Goal: Answer question/provide support: Ask a question

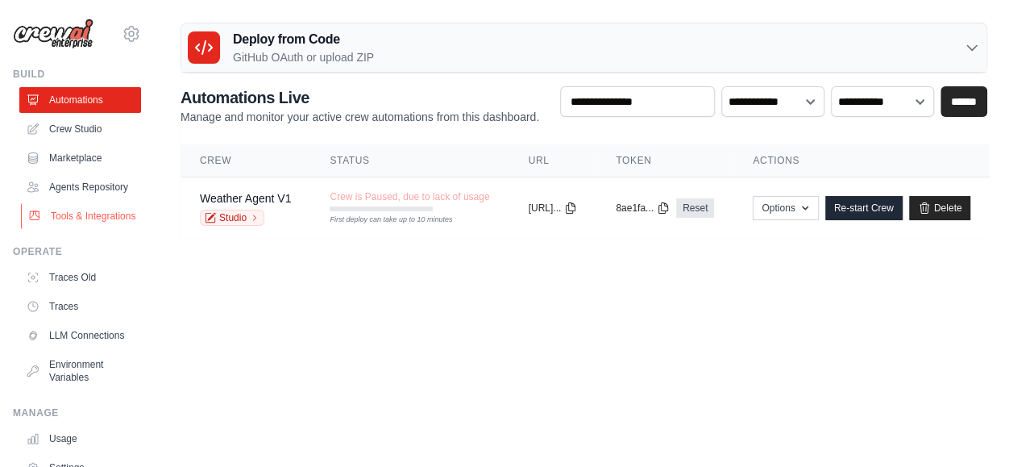
click at [63, 226] on link "Tools & Integrations" at bounding box center [82, 216] width 122 height 26
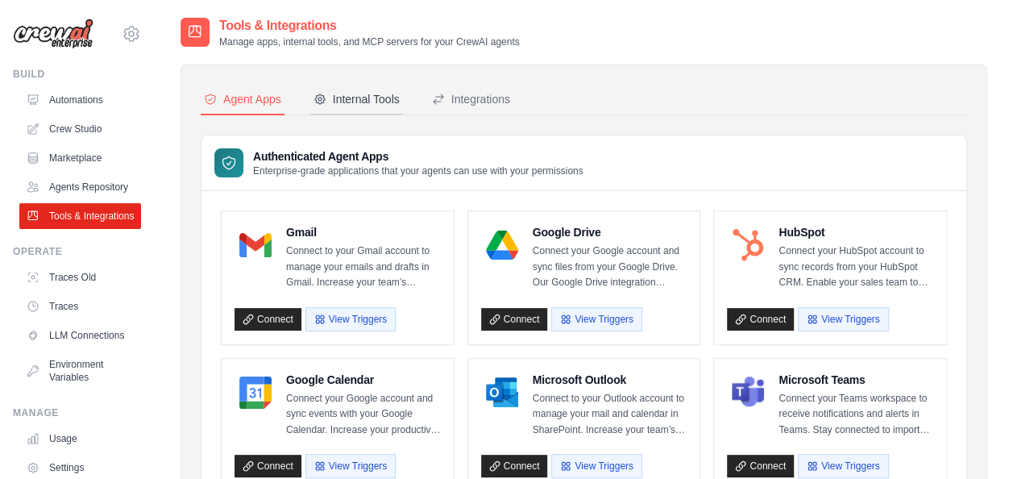
click at [348, 100] on div "Internal Tools" at bounding box center [356, 99] width 86 height 16
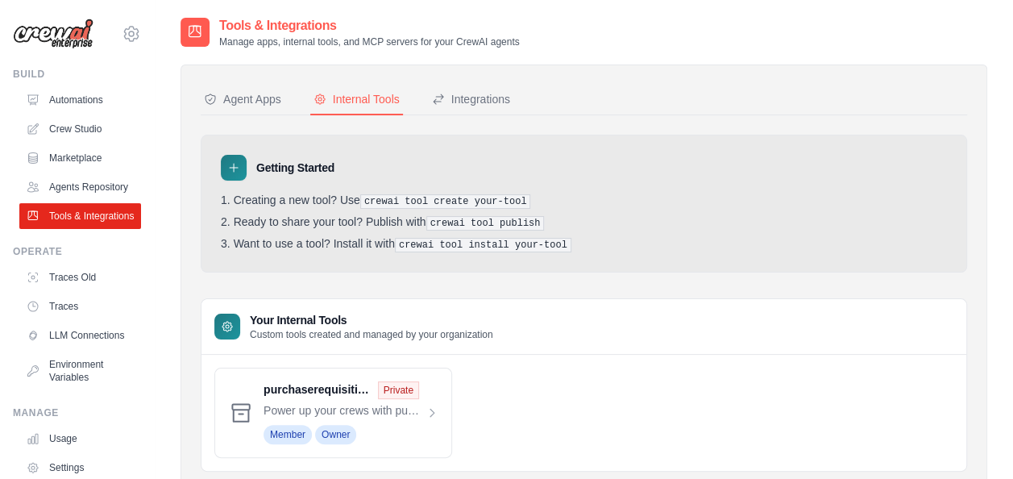
scroll to position [49, 0]
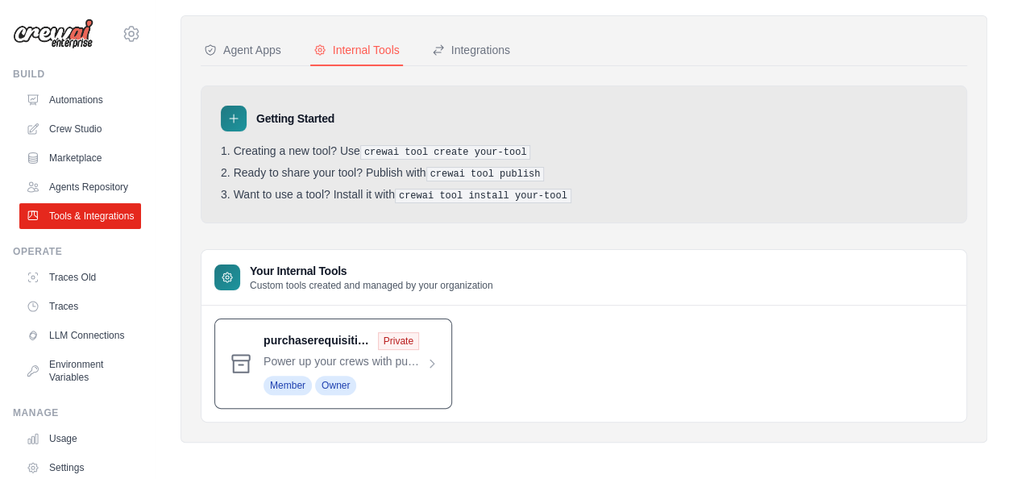
click at [377, 355] on span at bounding box center [351, 363] width 175 height 63
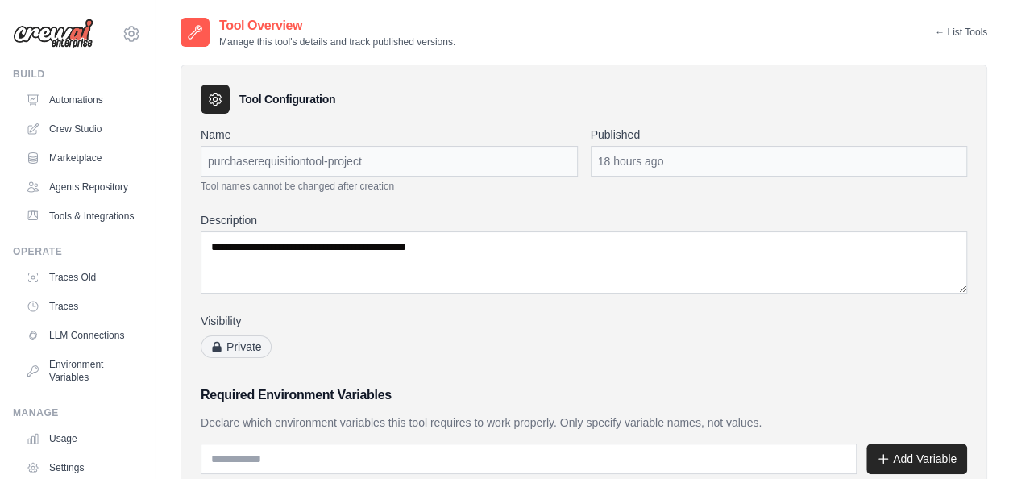
click at [958, 36] on link "← List Tools" at bounding box center [961, 32] width 52 height 13
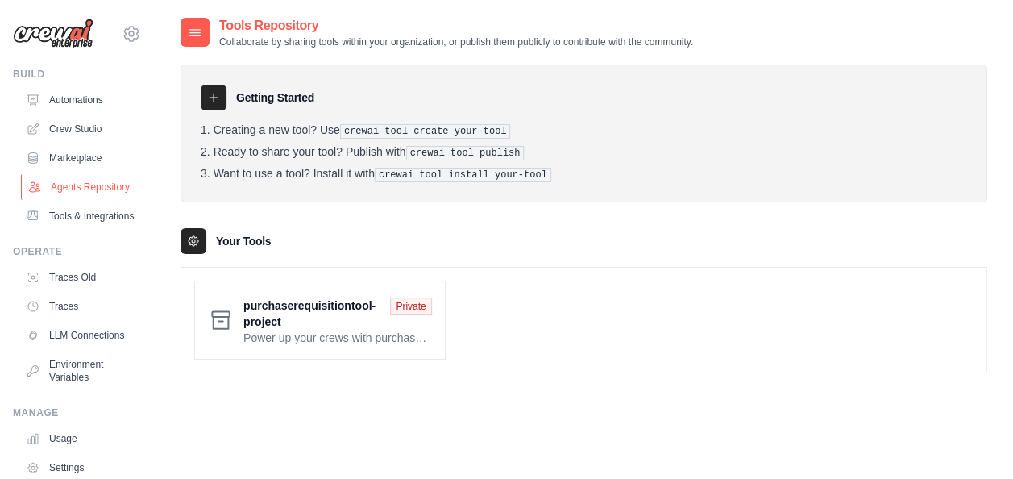
click at [85, 192] on link "Agents Repository" at bounding box center [82, 187] width 122 height 26
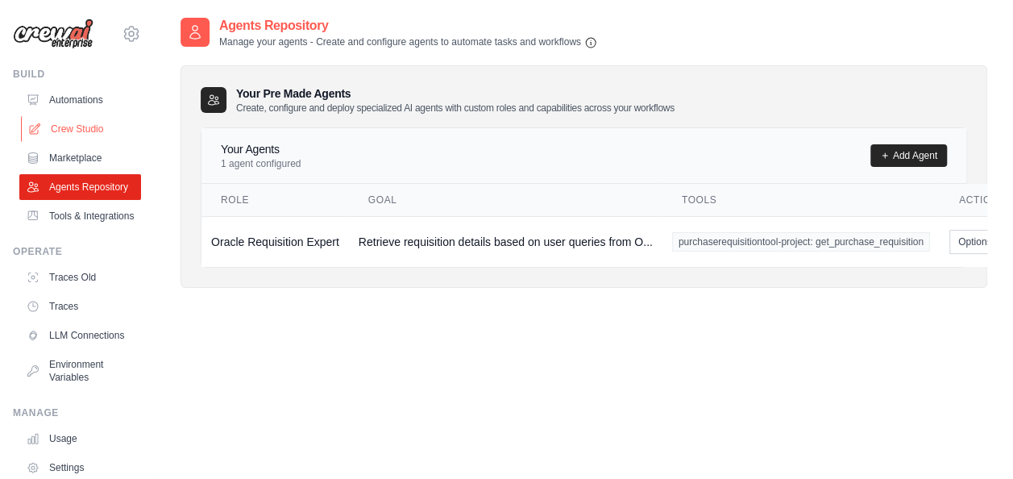
click at [77, 119] on link "Crew Studio" at bounding box center [82, 129] width 122 height 26
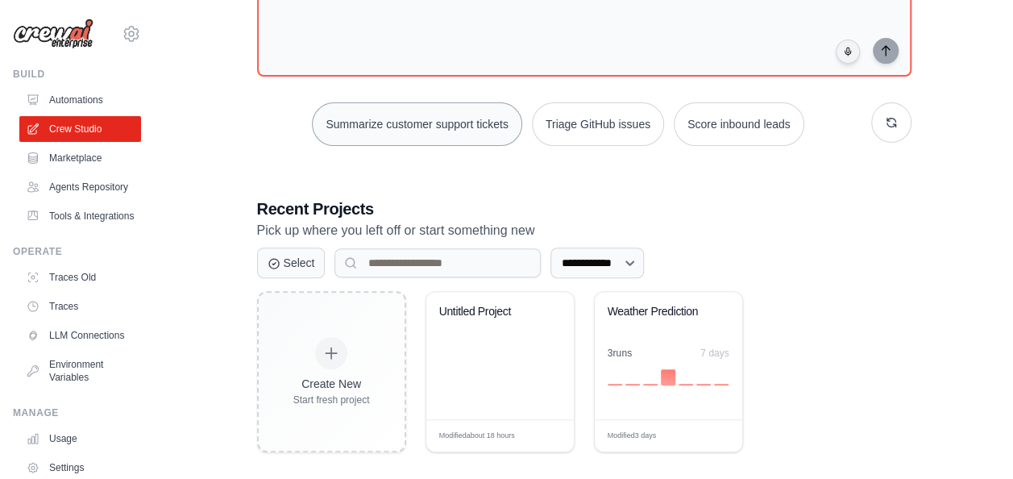
scroll to position [160, 0]
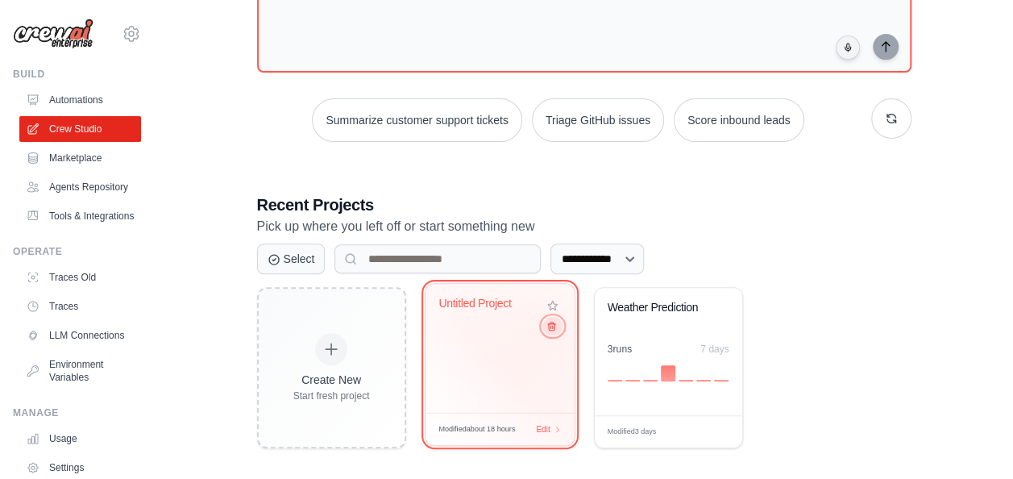
click at [552, 330] on icon at bounding box center [551, 326] width 10 height 10
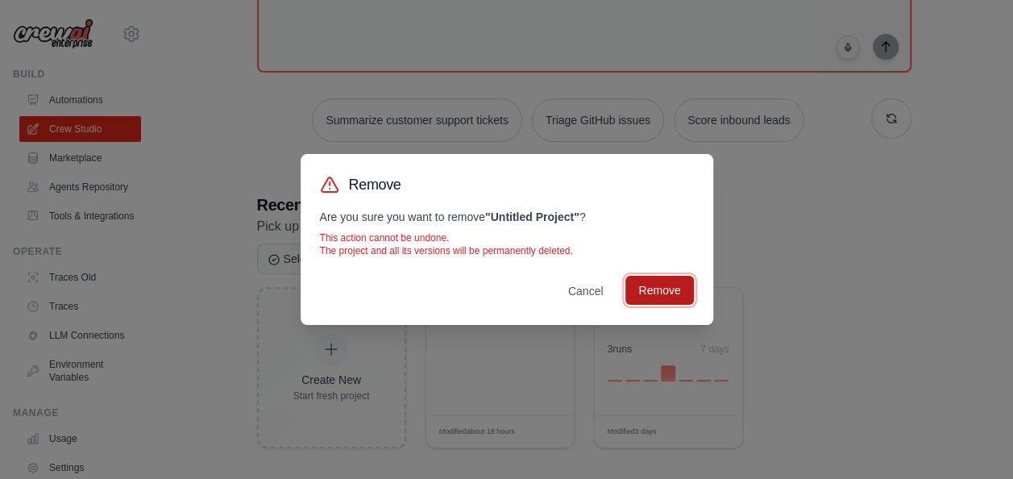
click at [670, 293] on button "Remove" at bounding box center [659, 290] width 68 height 29
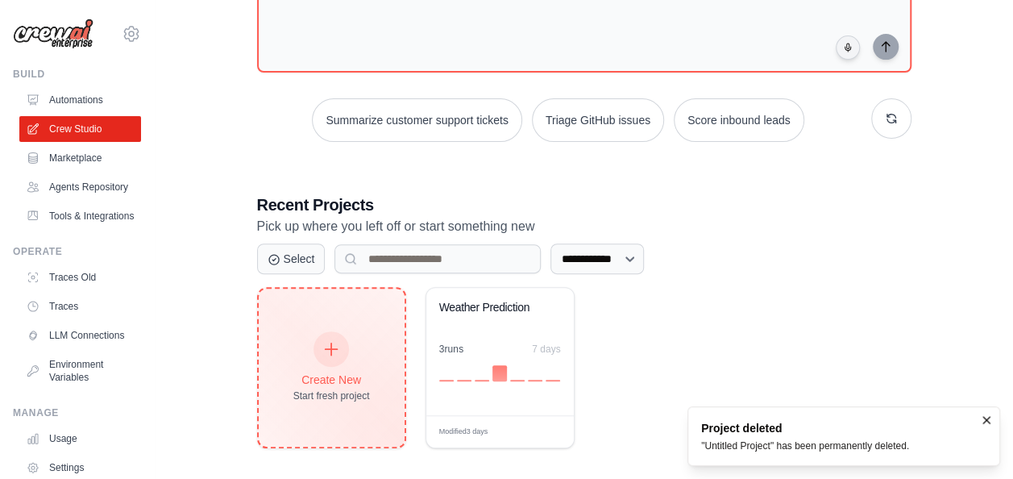
click at [335, 352] on icon at bounding box center [331, 349] width 18 height 18
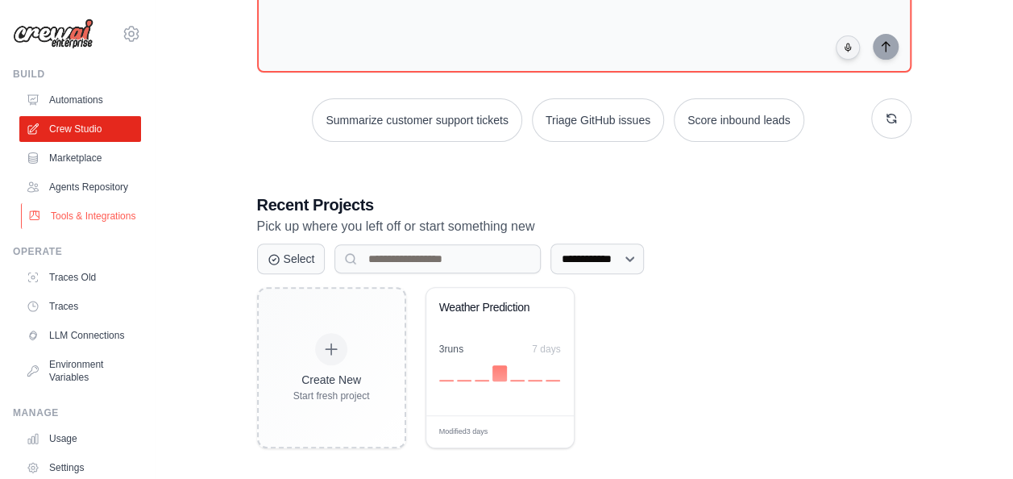
click at [50, 229] on link "Tools & Integrations" at bounding box center [82, 216] width 122 height 26
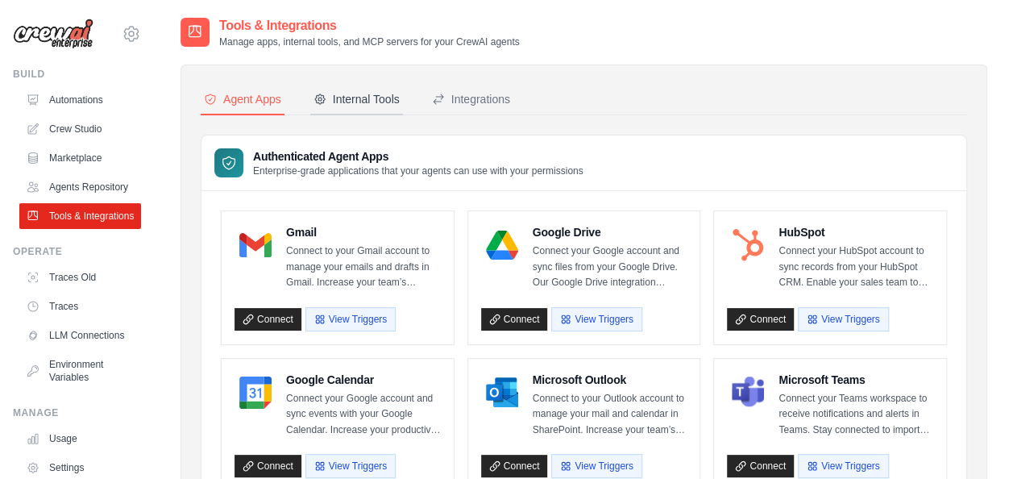
click at [363, 89] on button "Internal Tools" at bounding box center [356, 100] width 93 height 31
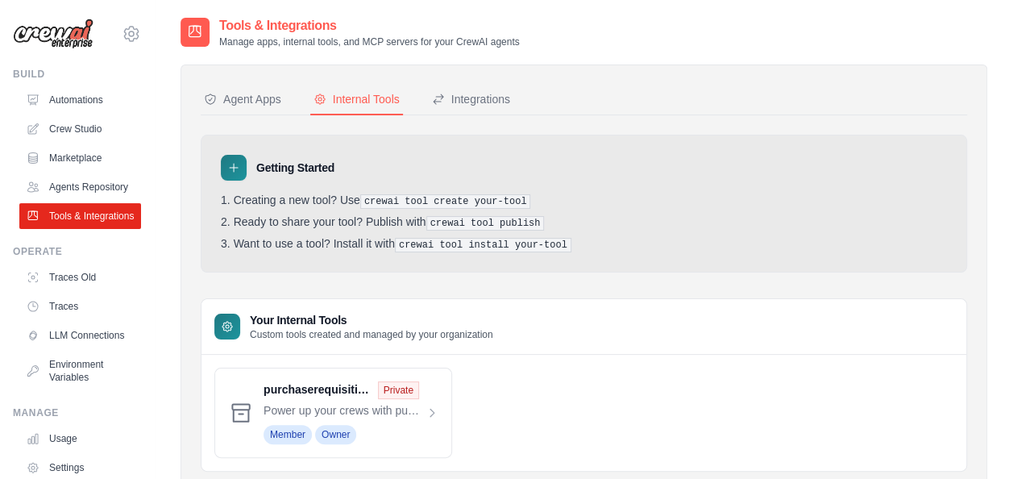
click at [957, 455] on div "purchaserequisitiontool-project Private Power up your crews with purchaserequis…" at bounding box center [583, 413] width 765 height 116
click at [85, 117] on link "Crew Studio" at bounding box center [82, 129] width 122 height 26
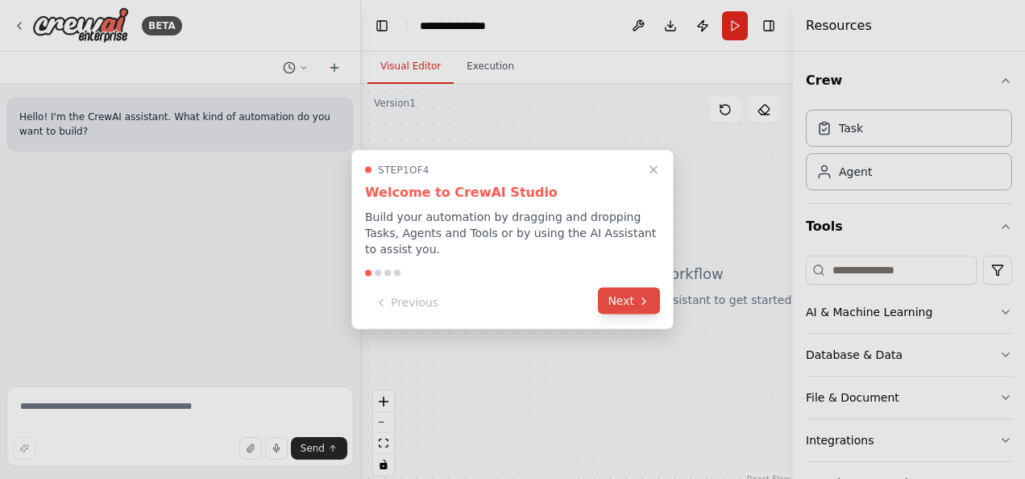
click at [659, 298] on button "Next" at bounding box center [629, 301] width 62 height 27
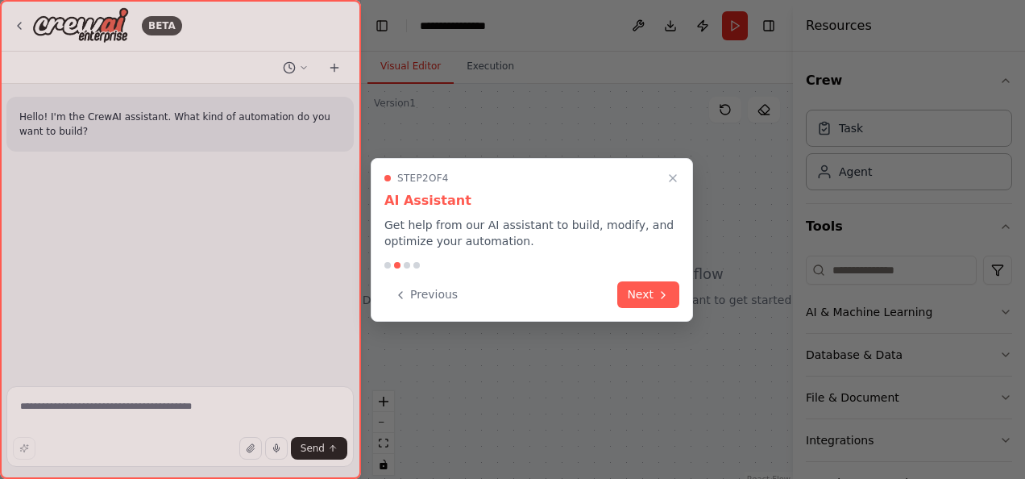
click at [659, 298] on icon at bounding box center [663, 295] width 13 height 13
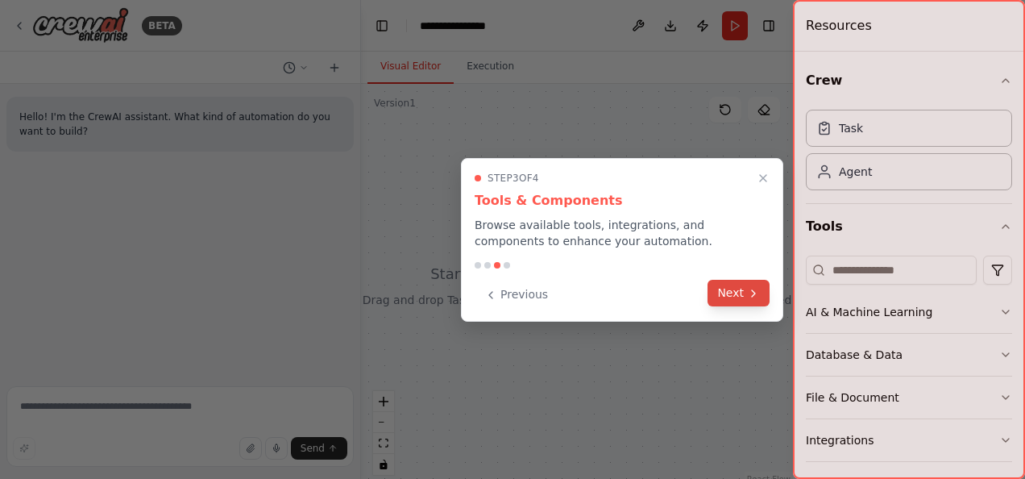
click at [751, 301] on button "Next" at bounding box center [739, 293] width 62 height 27
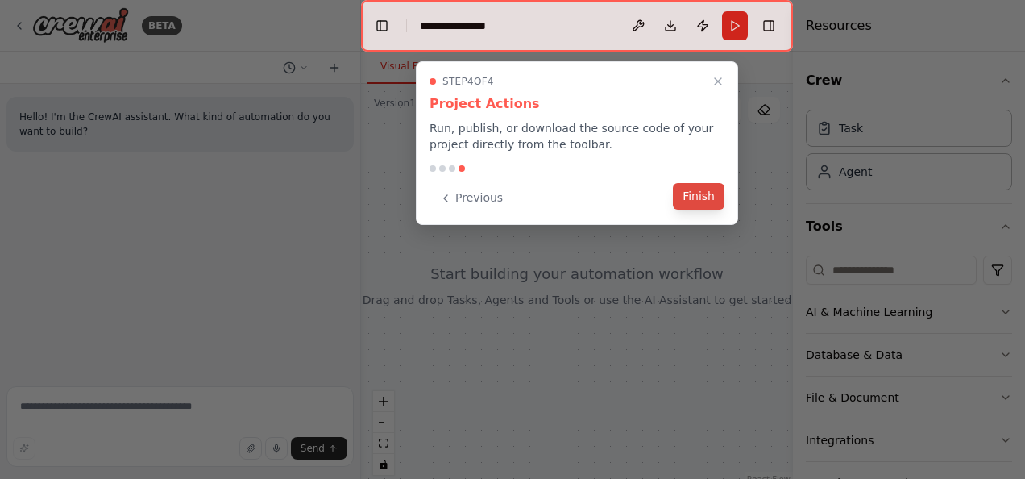
click at [698, 195] on button "Finish" at bounding box center [699, 196] width 52 height 27
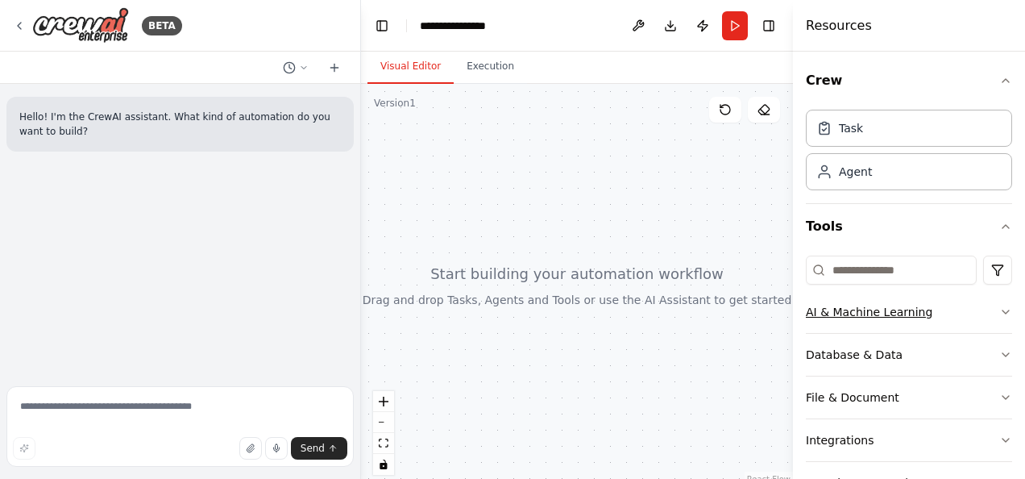
scroll to position [136, 0]
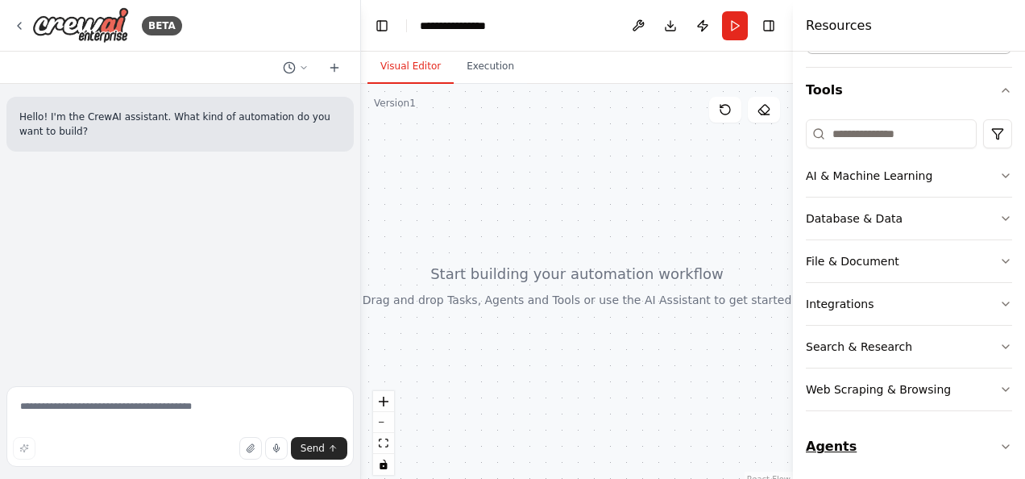
click at [828, 440] on button "Agents" at bounding box center [909, 446] width 206 height 45
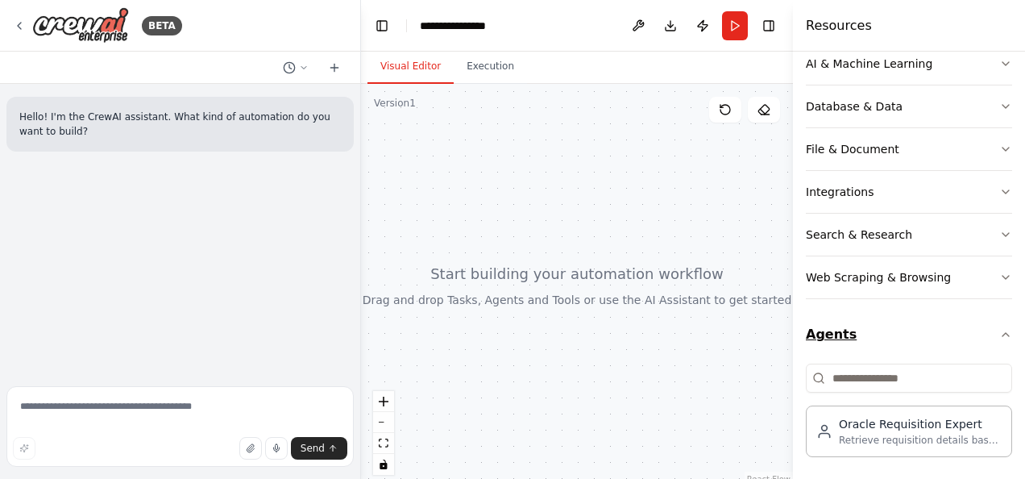
scroll to position [248, 0]
click at [854, 264] on button "Web Scraping & Browsing" at bounding box center [909, 277] width 206 height 42
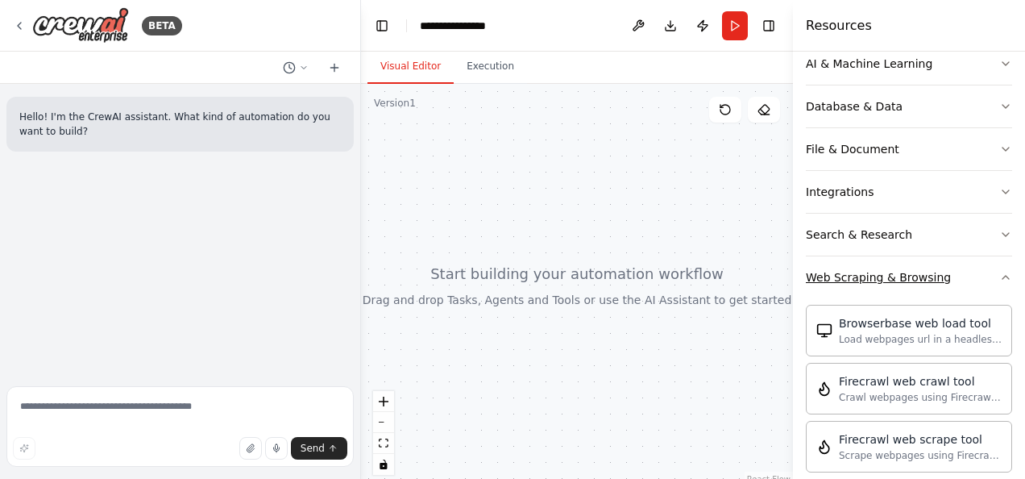
click at [854, 264] on button "Web Scraping & Browsing" at bounding box center [909, 277] width 206 height 42
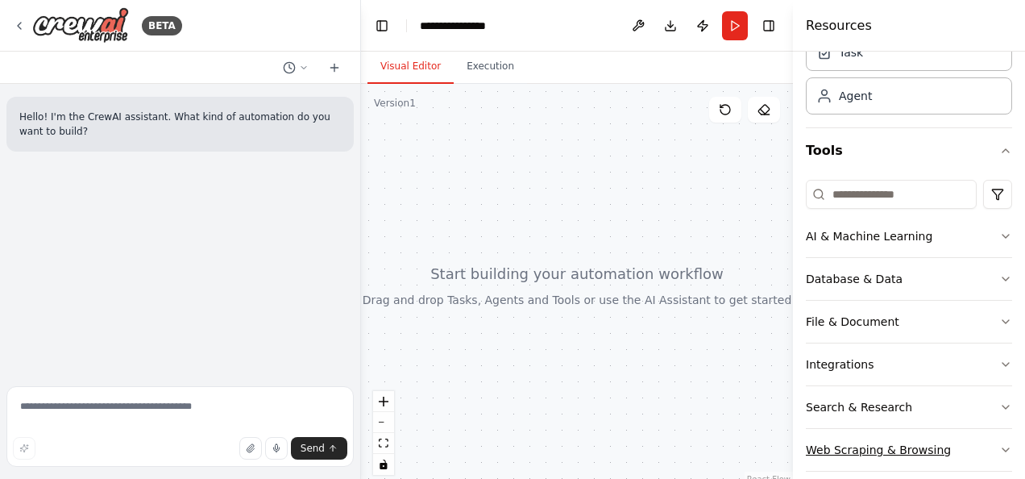
scroll to position [76, 0]
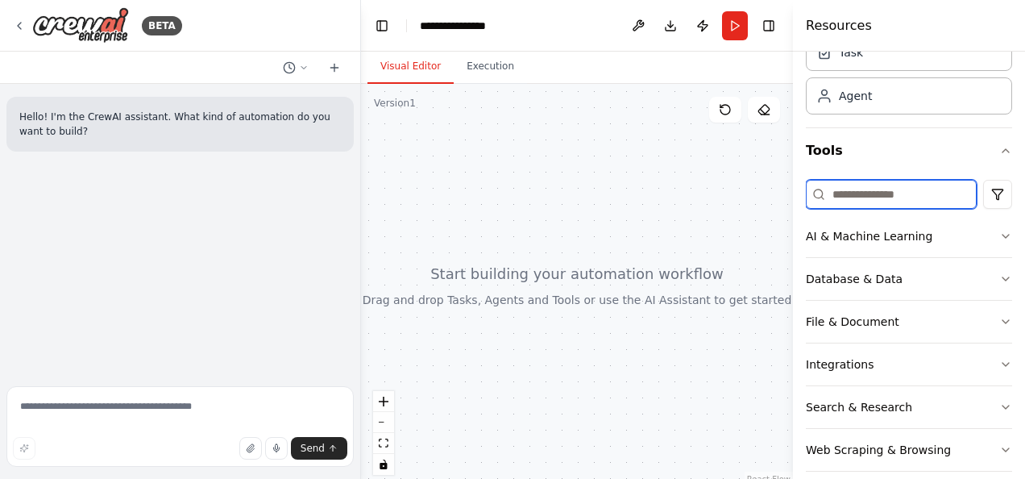
click at [855, 193] on input at bounding box center [891, 194] width 171 height 29
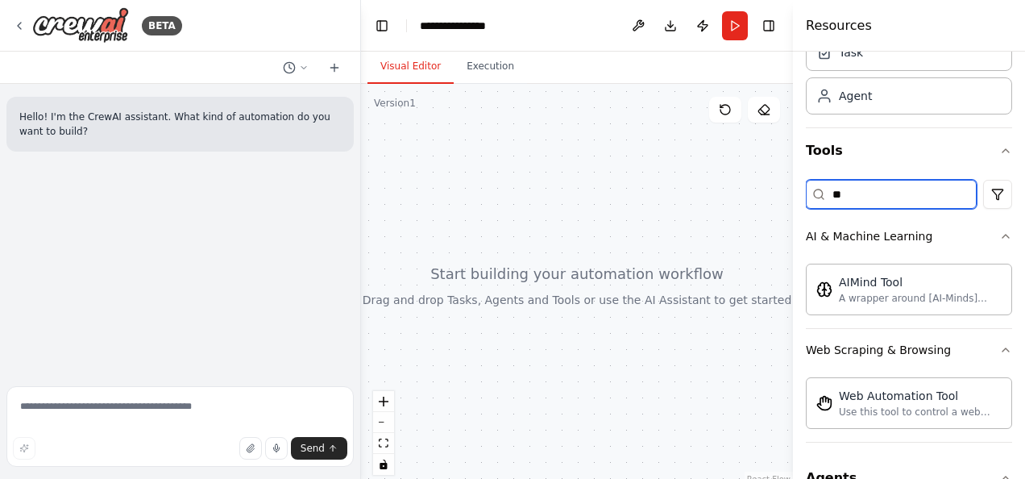
type input "*"
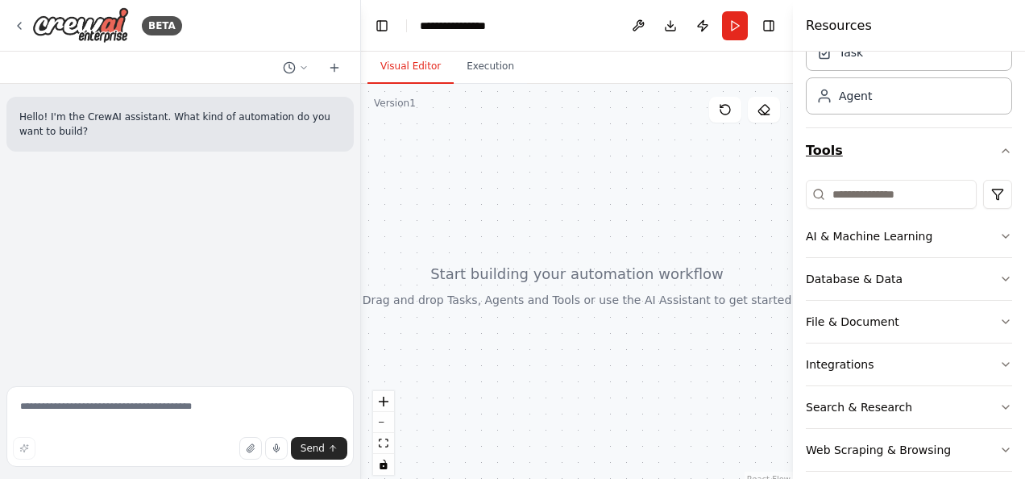
click at [999, 147] on icon "button" at bounding box center [1005, 150] width 13 height 13
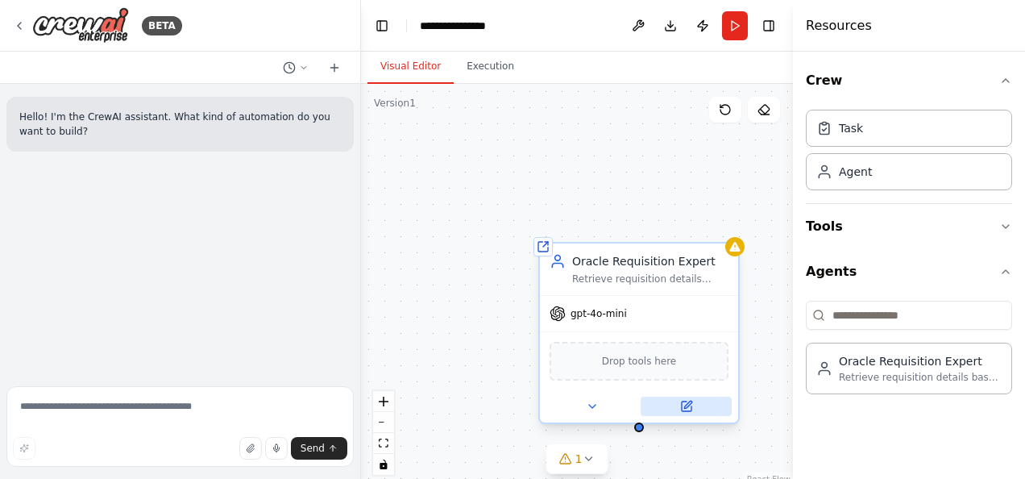
click at [682, 401] on icon at bounding box center [687, 406] width 10 height 10
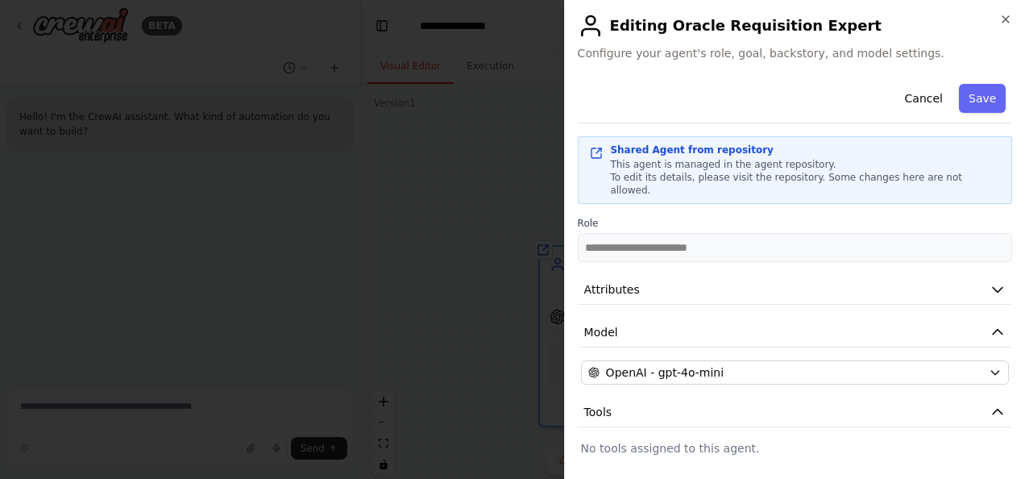
scroll to position [115, 0]
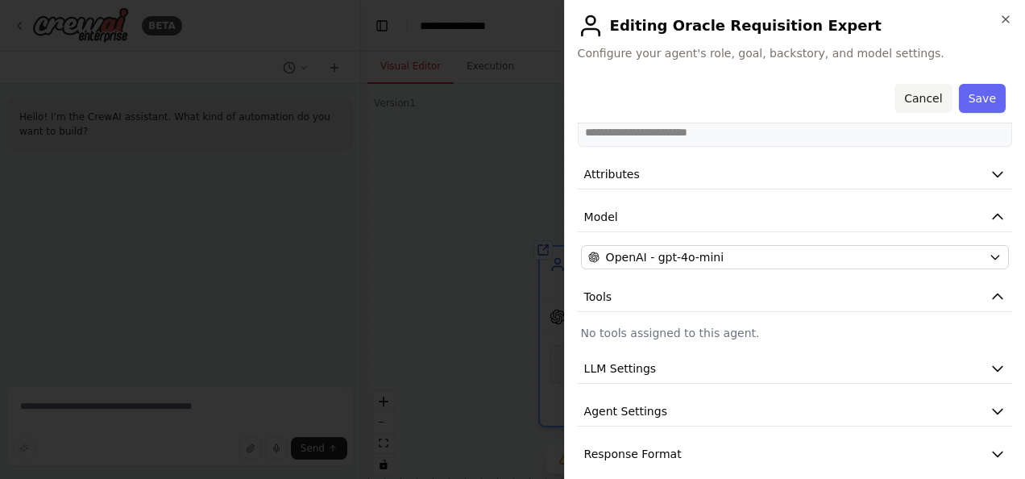
click at [919, 108] on button "Cancel" at bounding box center [923, 98] width 57 height 29
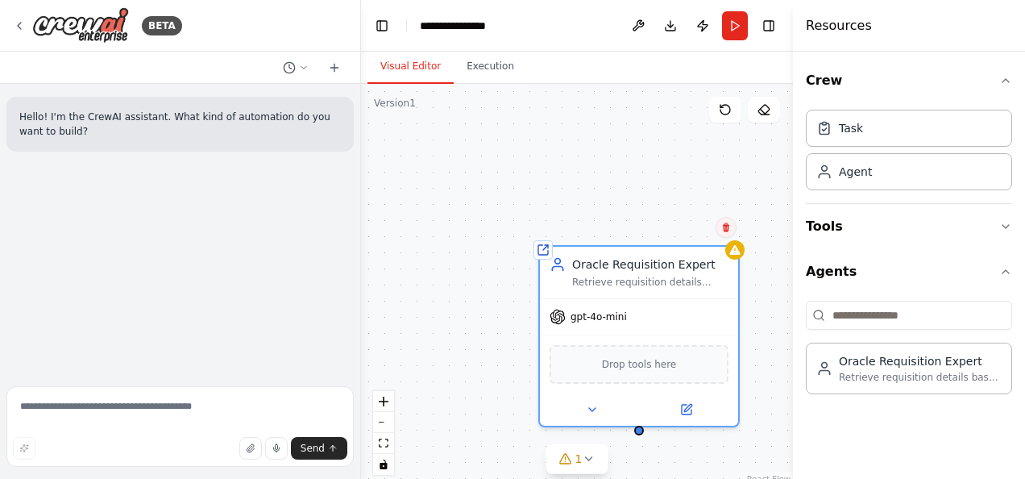
click at [722, 226] on icon at bounding box center [726, 227] width 10 height 10
click at [696, 228] on button "Confirm" at bounding box center [680, 227] width 57 height 19
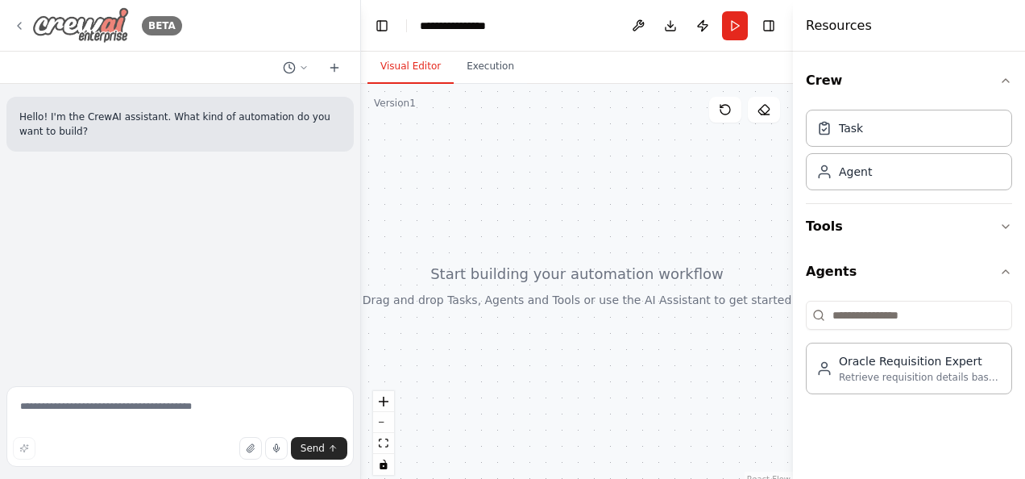
click at [15, 29] on icon at bounding box center [19, 25] width 13 height 13
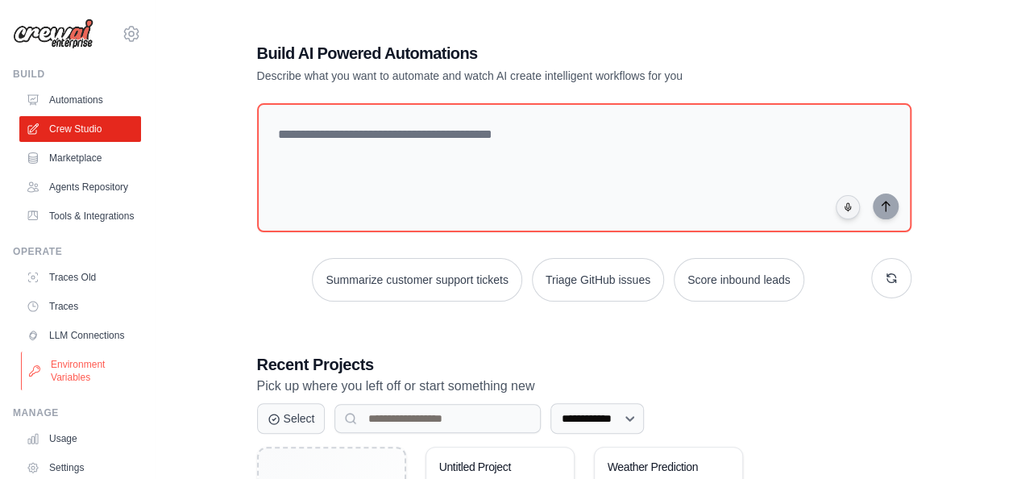
scroll to position [125, 0]
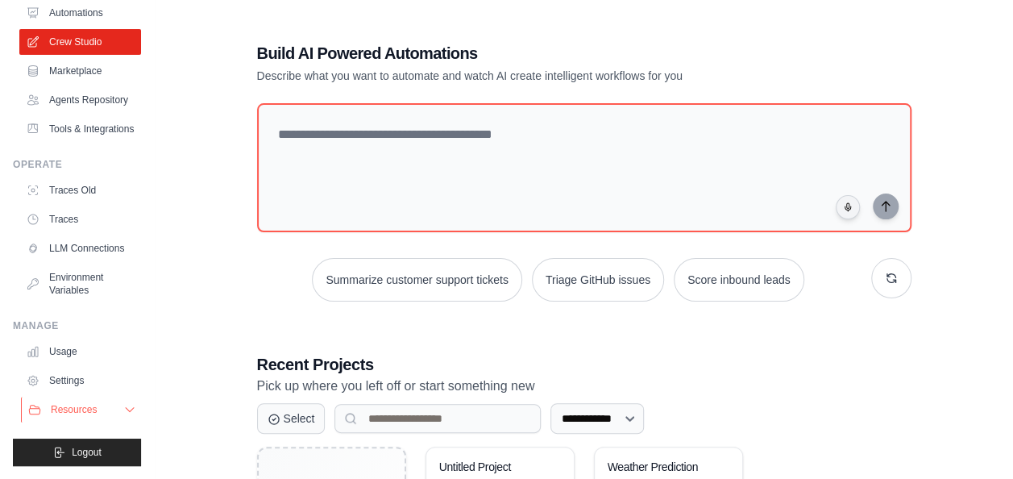
click at [48, 401] on button "Resources" at bounding box center [82, 409] width 122 height 26
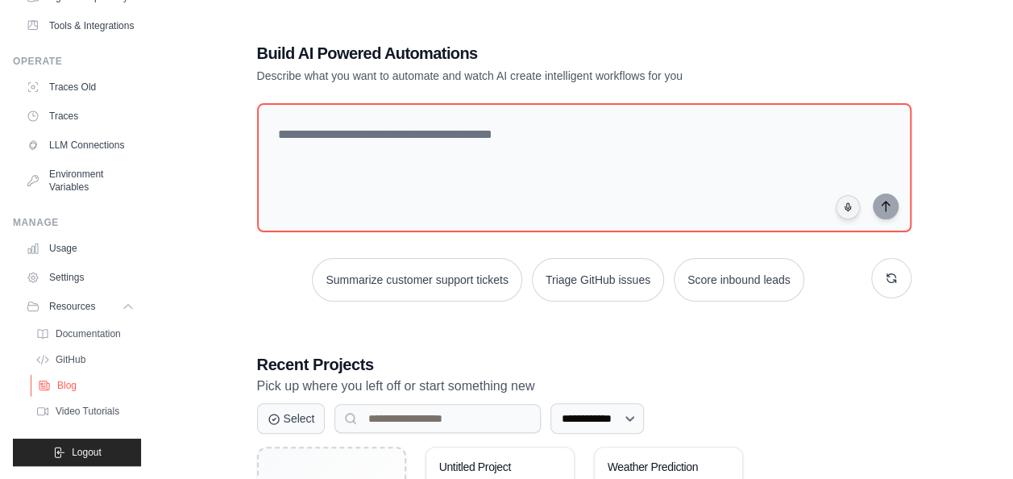
scroll to position [228, 0]
click at [52, 384] on link "Blog" at bounding box center [87, 385] width 112 height 23
click at [79, 354] on span "GitHub" at bounding box center [72, 359] width 30 height 13
click at [69, 132] on link "LLM Connections" at bounding box center [82, 145] width 122 height 26
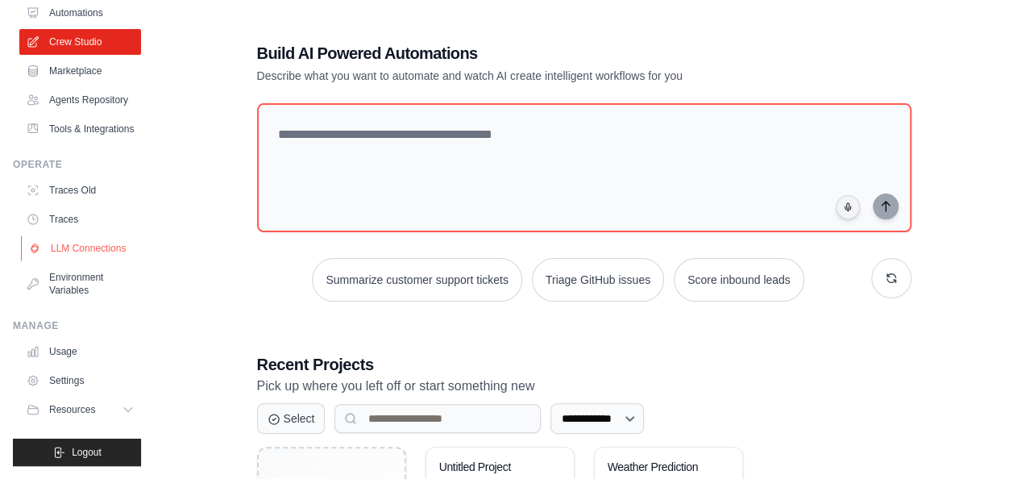
scroll to position [125, 0]
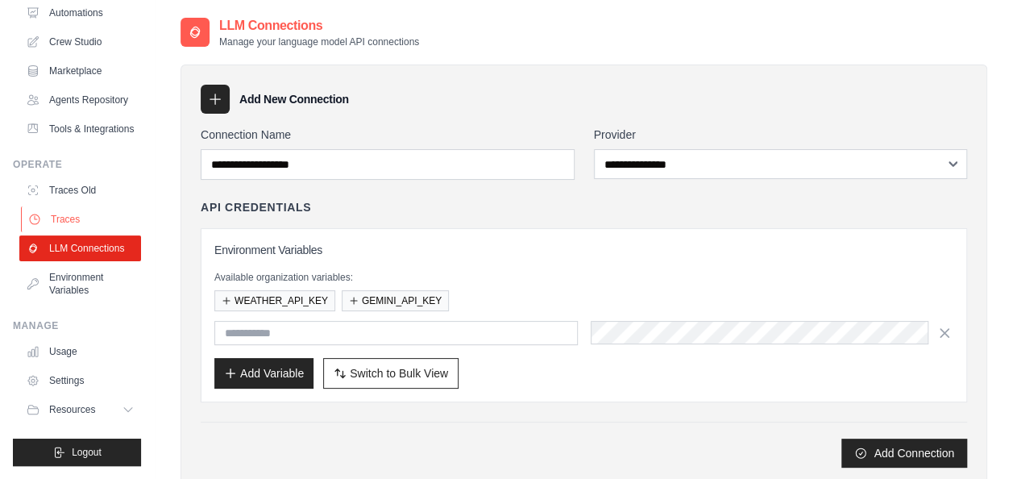
scroll to position [125, 0]
click at [64, 345] on link "Usage" at bounding box center [82, 351] width 122 height 26
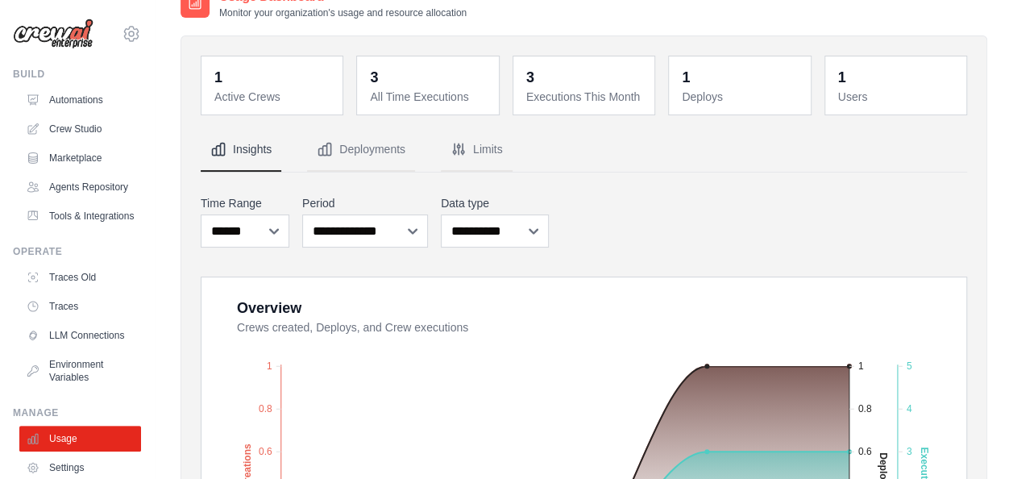
scroll to position [27, 0]
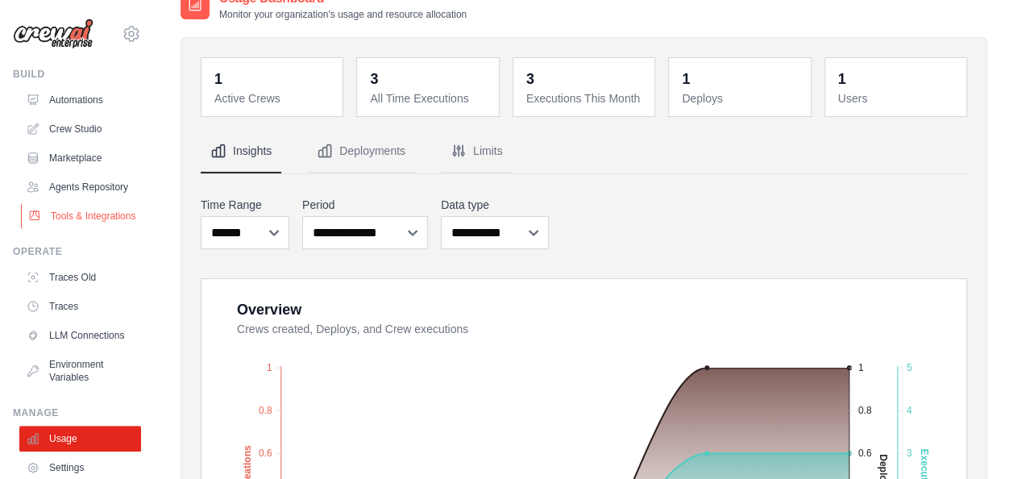
click at [81, 229] on link "Tools & Integrations" at bounding box center [82, 216] width 122 height 26
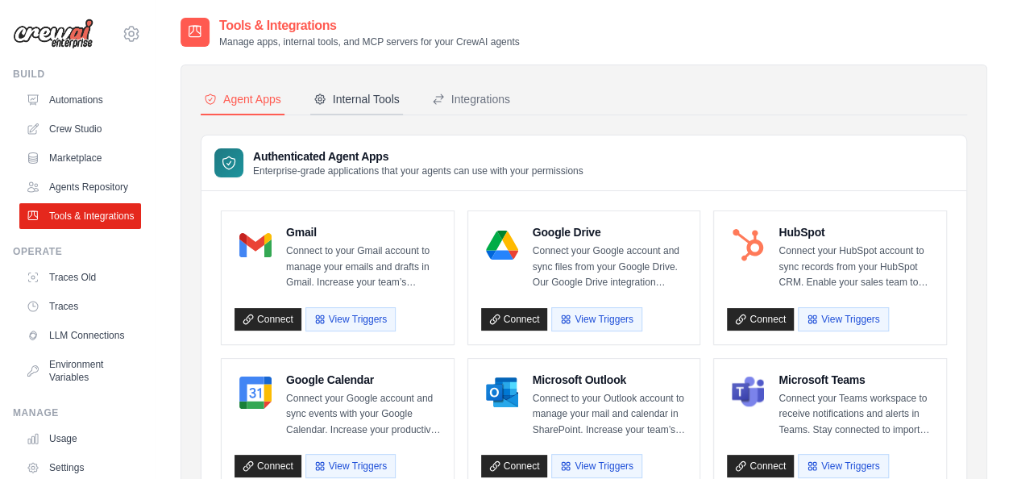
click at [373, 86] on button "Internal Tools" at bounding box center [356, 100] width 93 height 31
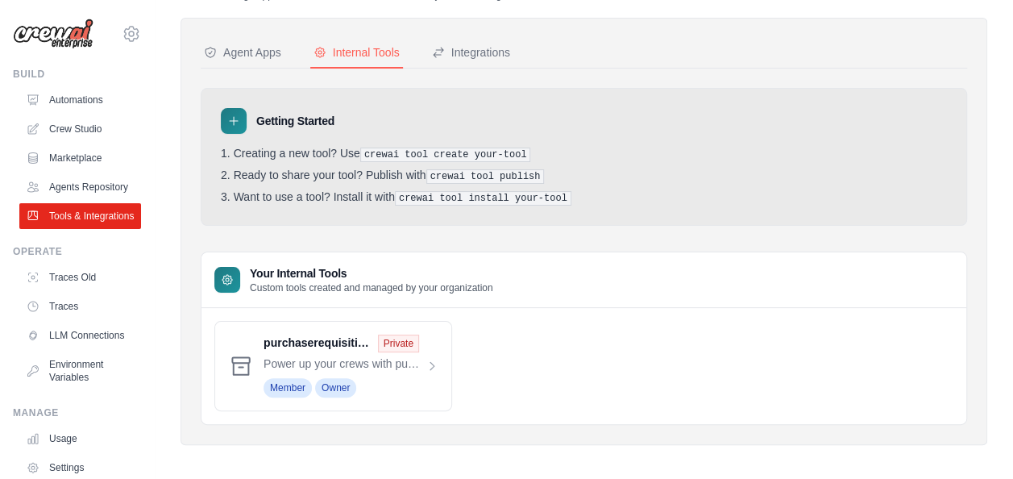
scroll to position [49, 0]
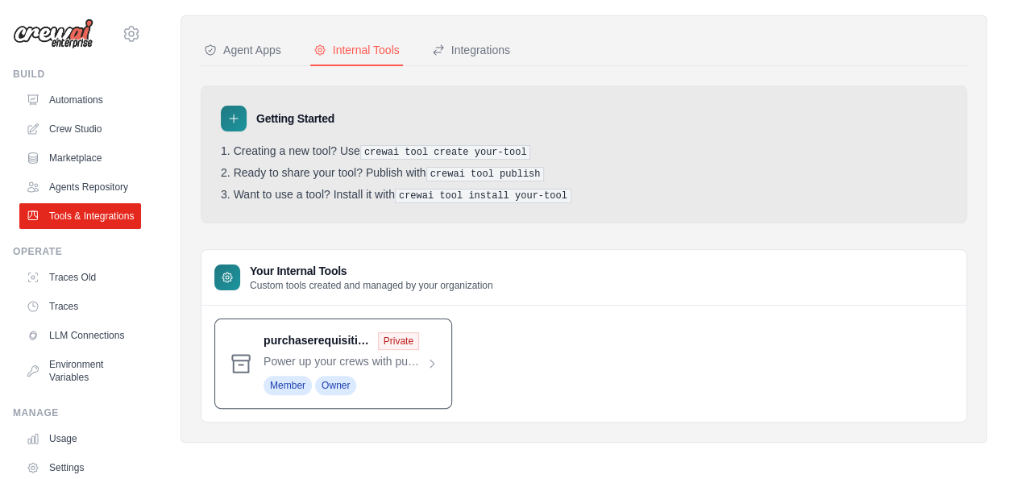
click at [417, 348] on span at bounding box center [351, 363] width 175 height 63
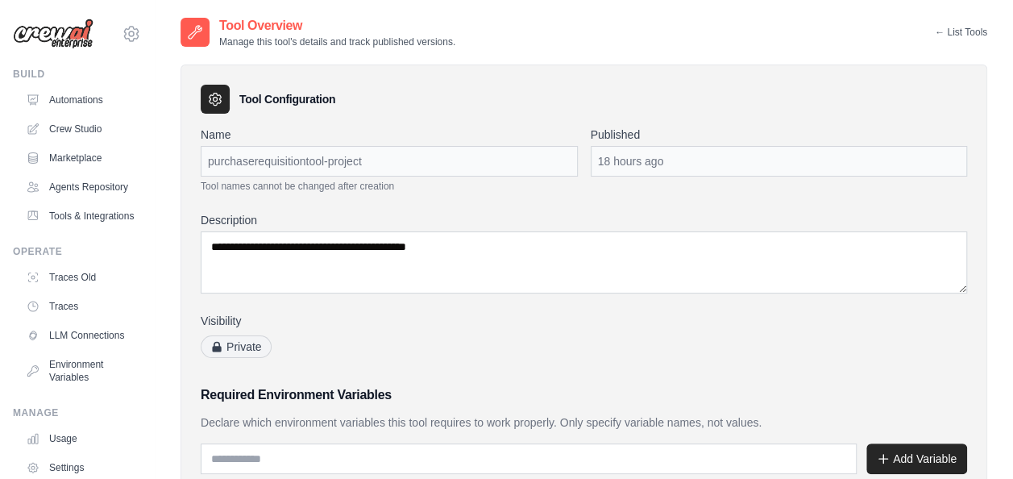
click at [957, 31] on link "← List Tools" at bounding box center [961, 32] width 52 height 13
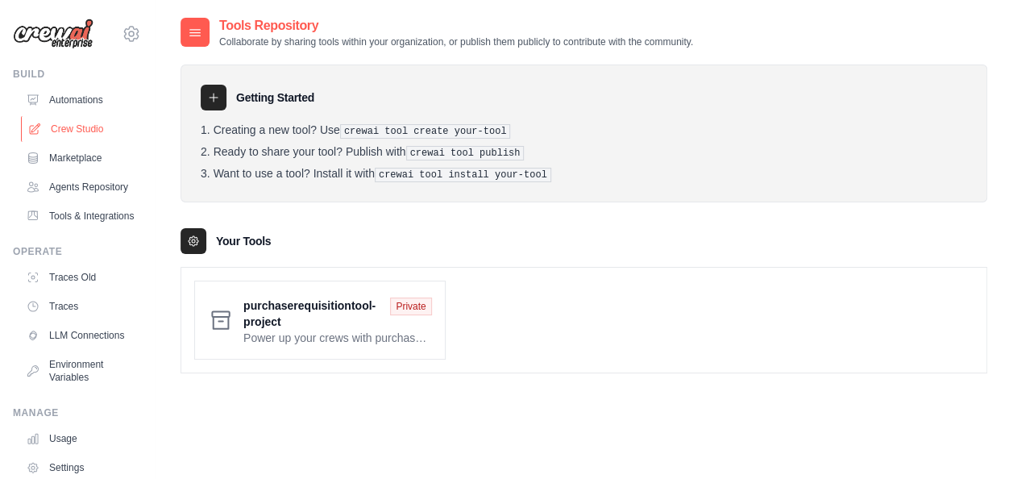
click at [85, 130] on link "Crew Studio" at bounding box center [82, 129] width 122 height 26
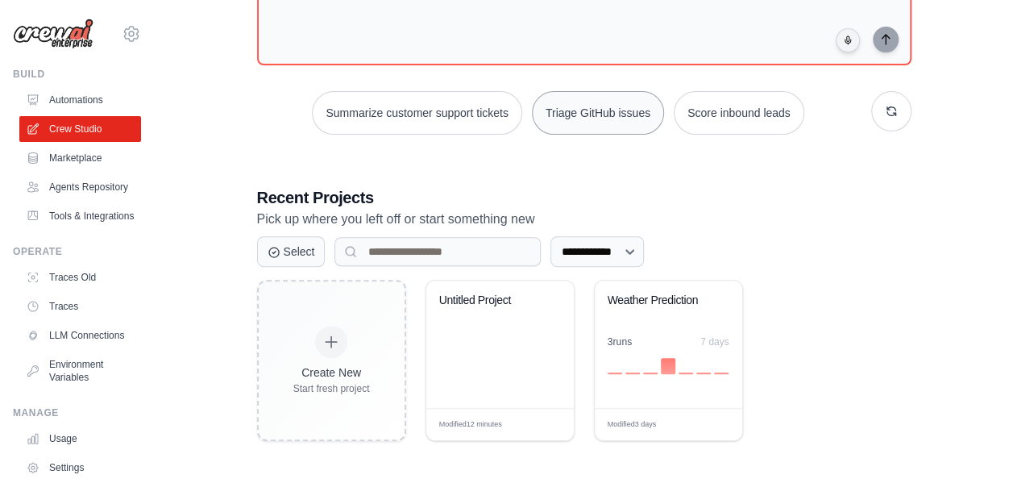
scroll to position [169, 0]
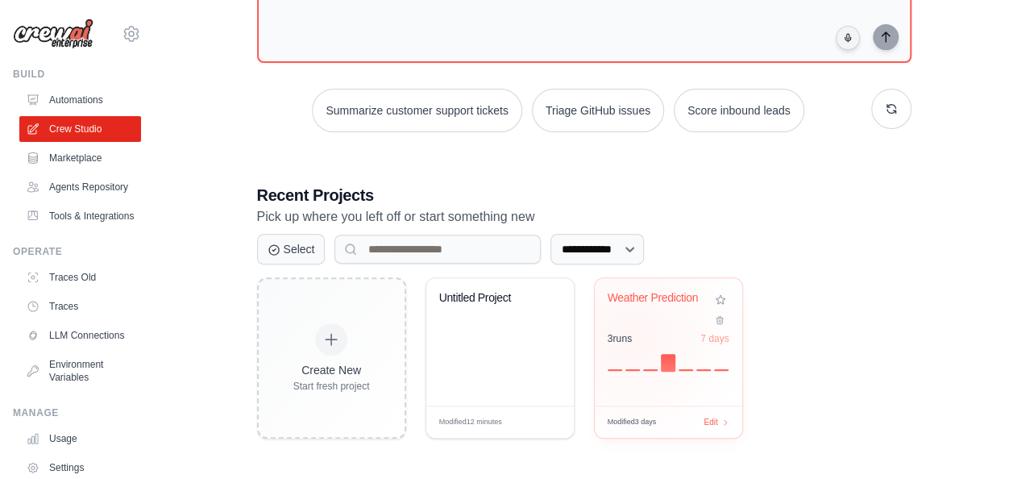
click at [629, 334] on div "3 run s" at bounding box center [620, 338] width 25 height 13
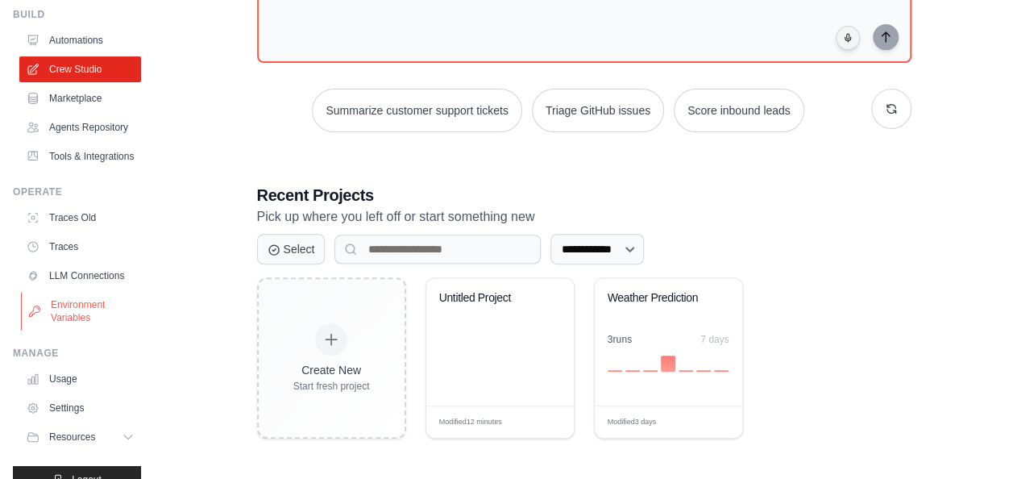
scroll to position [0, 0]
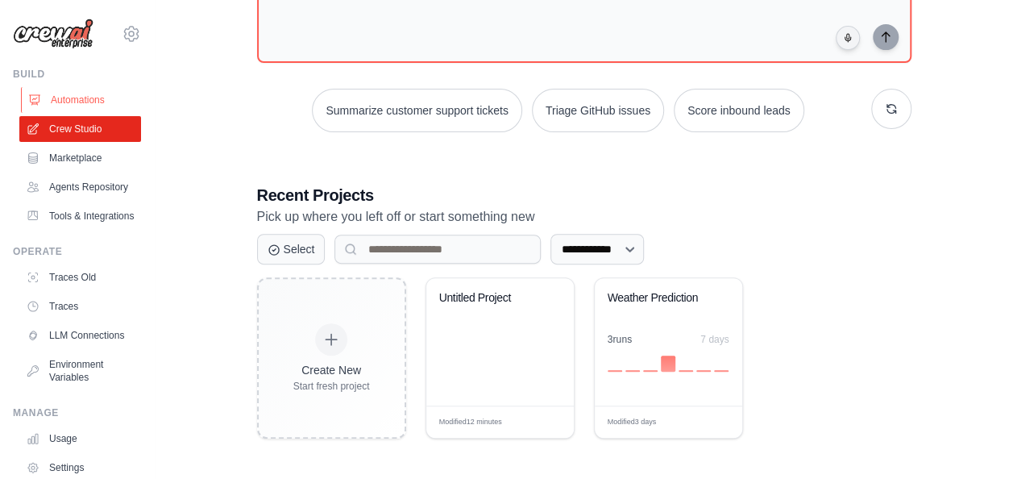
click at [67, 91] on link "Automations" at bounding box center [82, 100] width 122 height 26
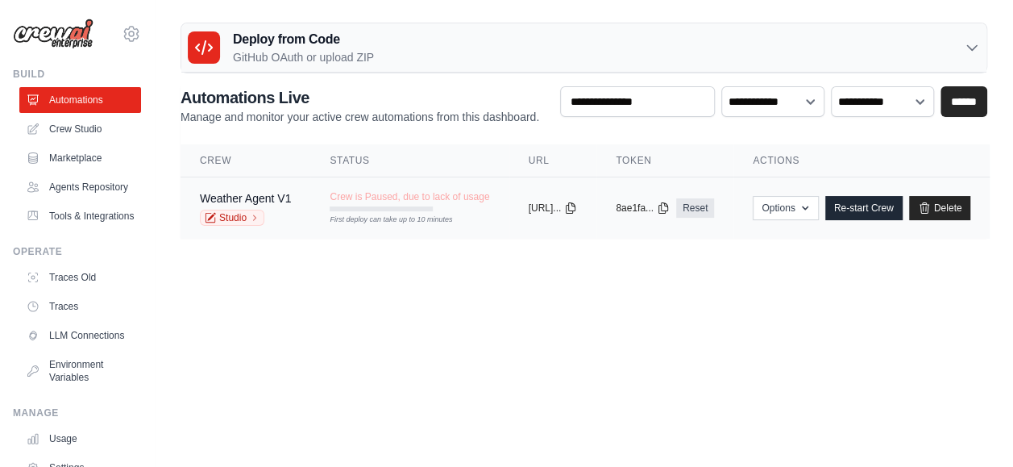
click at [256, 189] on td "Weather Agent V1 Studio" at bounding box center [246, 208] width 130 height 62
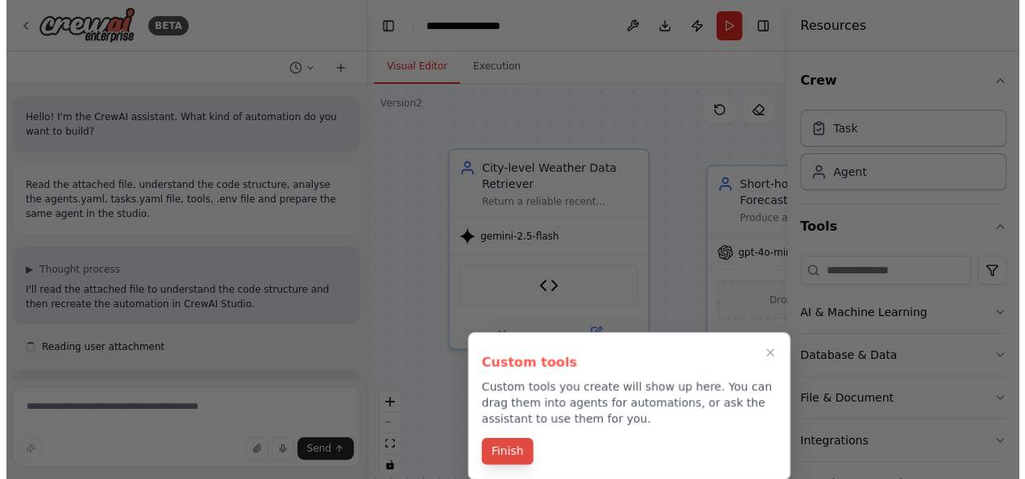
scroll to position [2472, 0]
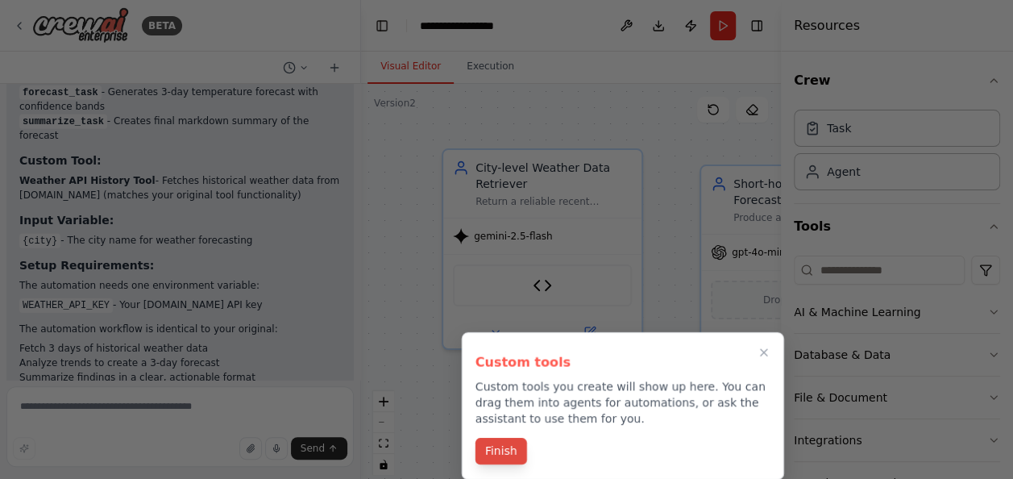
click at [504, 454] on button "Finish" at bounding box center [501, 451] width 52 height 27
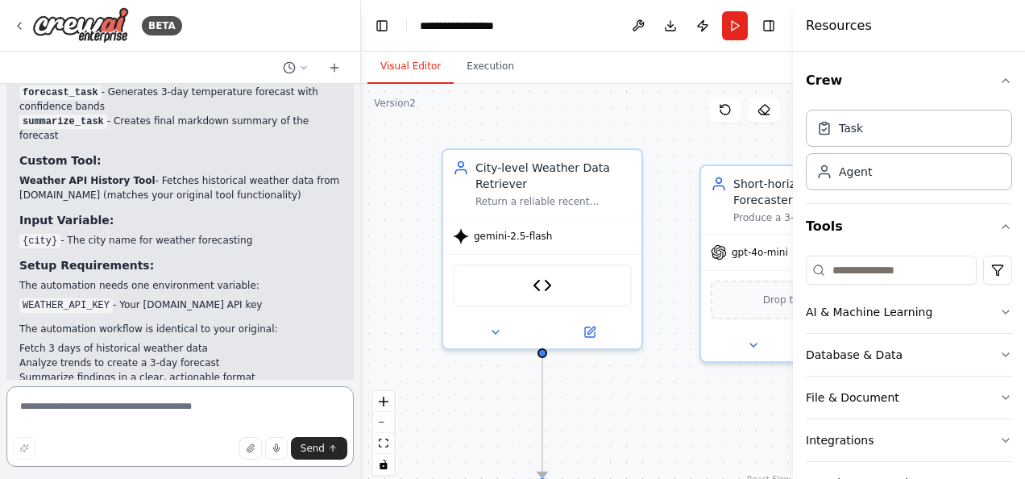
click at [168, 398] on textarea at bounding box center [179, 426] width 347 height 81
type textarea "**********"
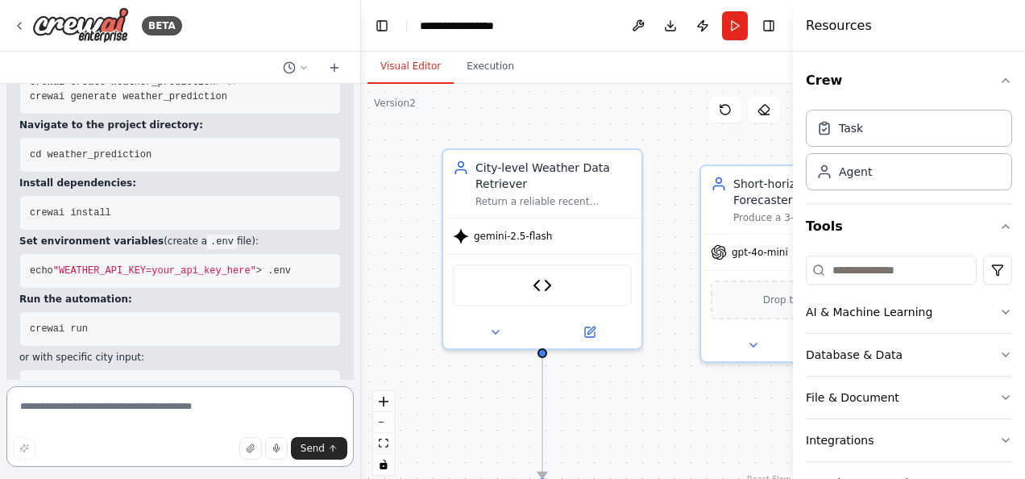
scroll to position [3307, 0]
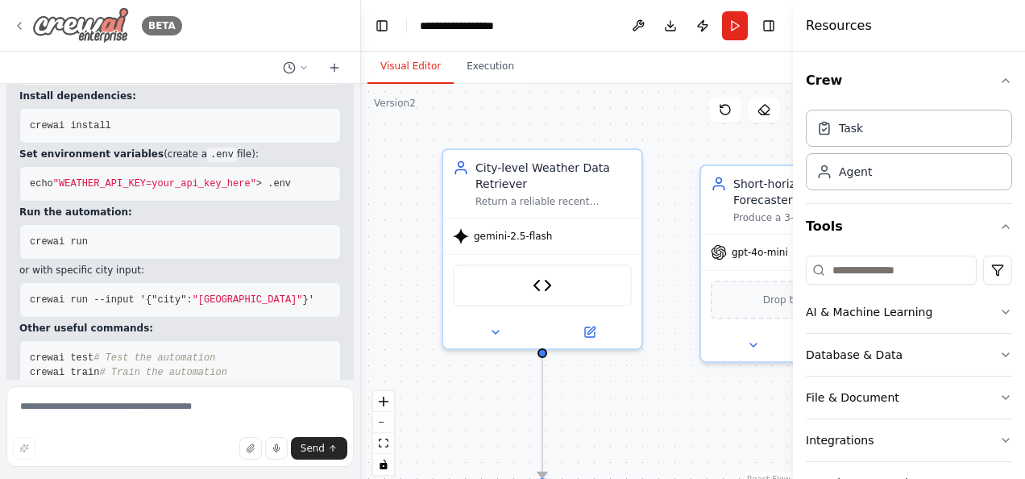
click at [19, 26] on icon at bounding box center [19, 25] width 13 height 13
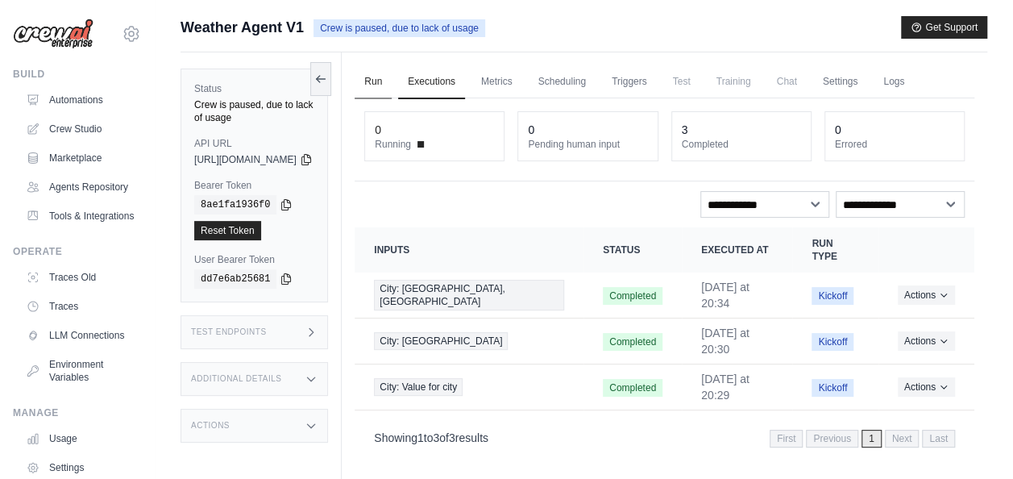
click at [392, 79] on link "Run" at bounding box center [373, 82] width 37 height 34
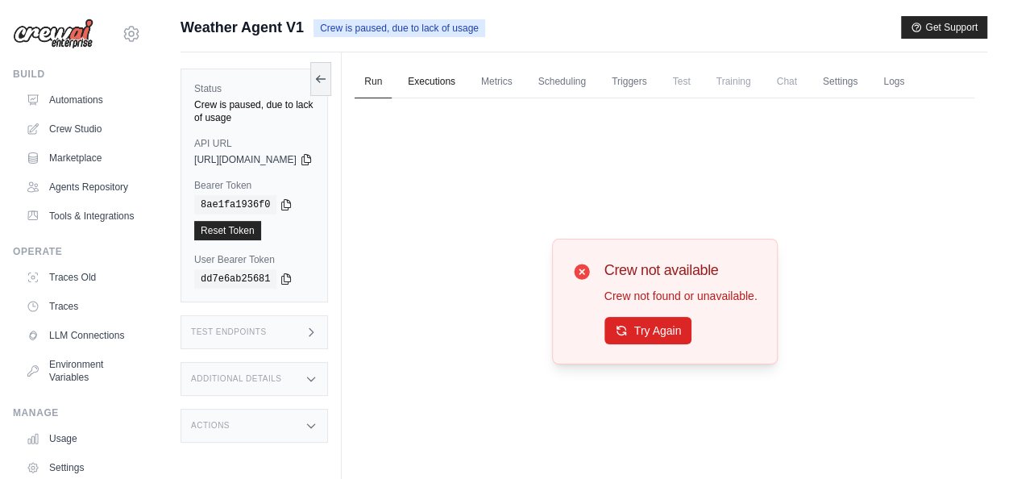
click at [455, 83] on link "Executions" at bounding box center [431, 82] width 67 height 34
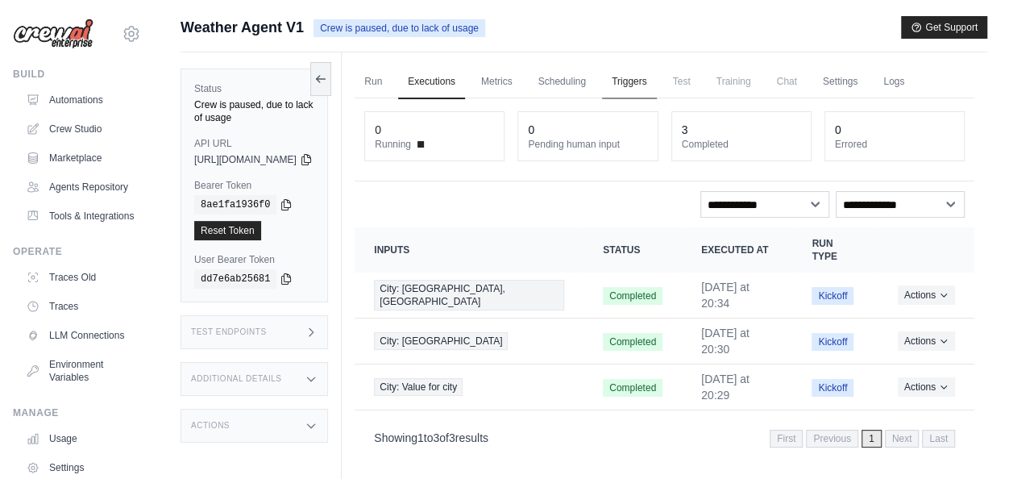
click at [657, 73] on link "Triggers" at bounding box center [629, 82] width 55 height 34
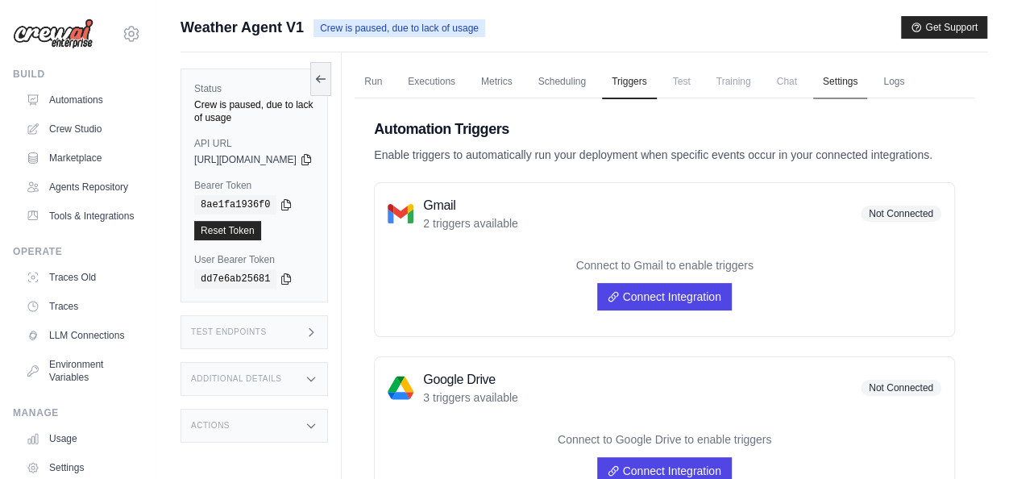
click at [867, 85] on link "Settings" at bounding box center [840, 82] width 54 height 34
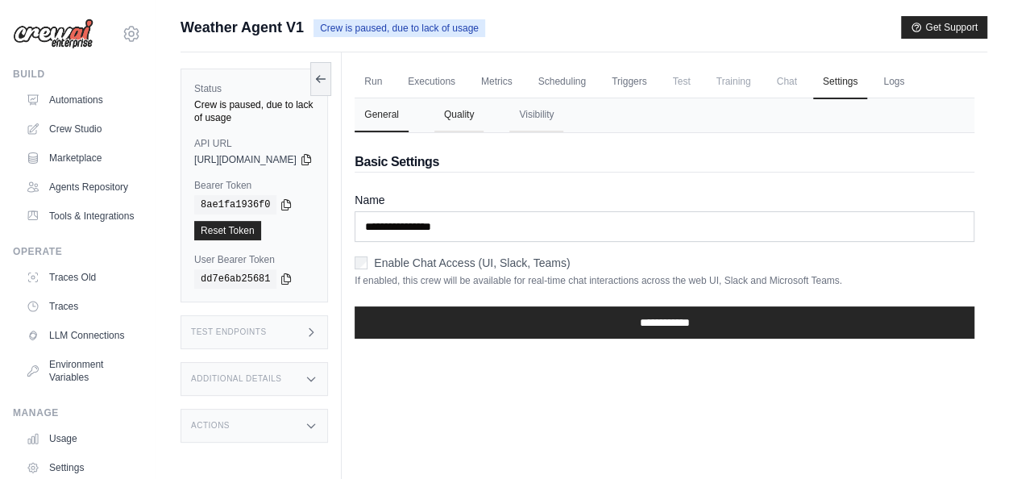
click at [484, 119] on button "Quality" at bounding box center [458, 115] width 49 height 34
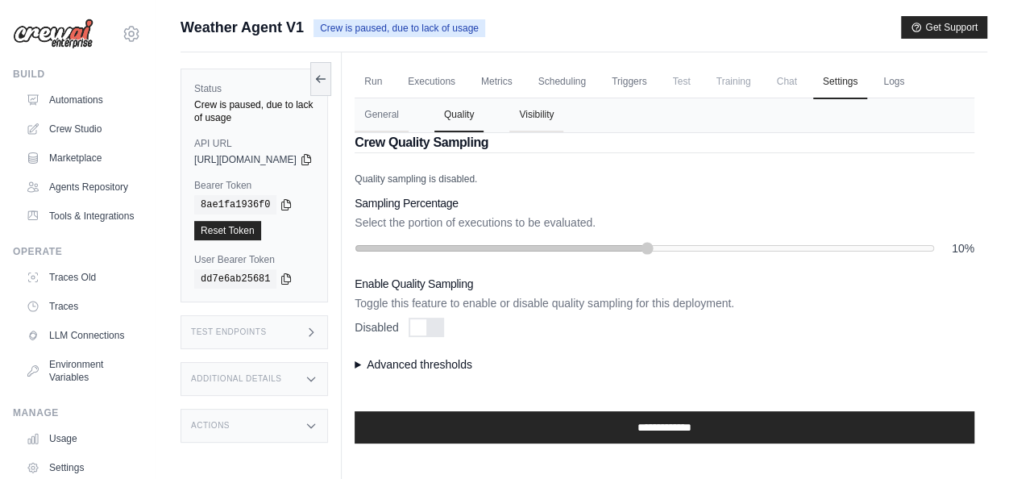
click at [563, 111] on button "Visibility" at bounding box center [536, 115] width 54 height 34
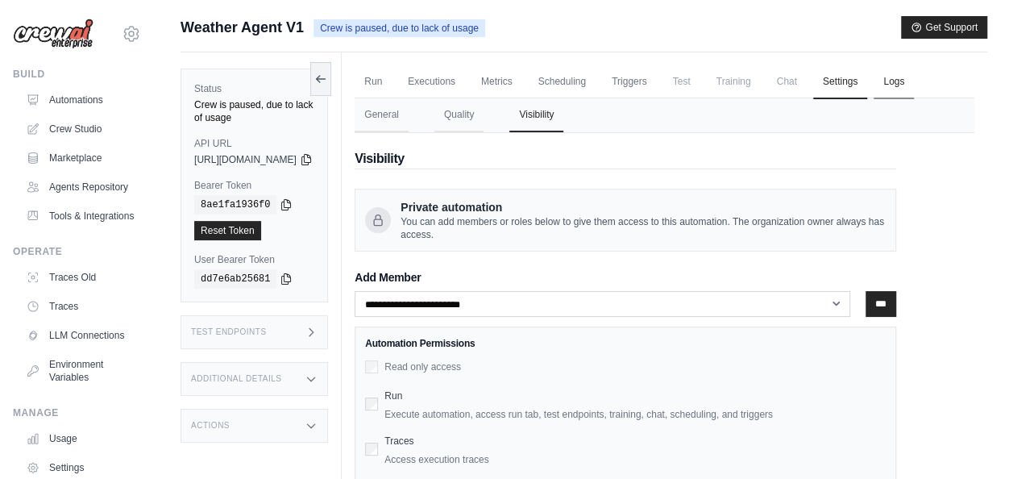
click at [914, 93] on link "Logs" at bounding box center [894, 82] width 40 height 34
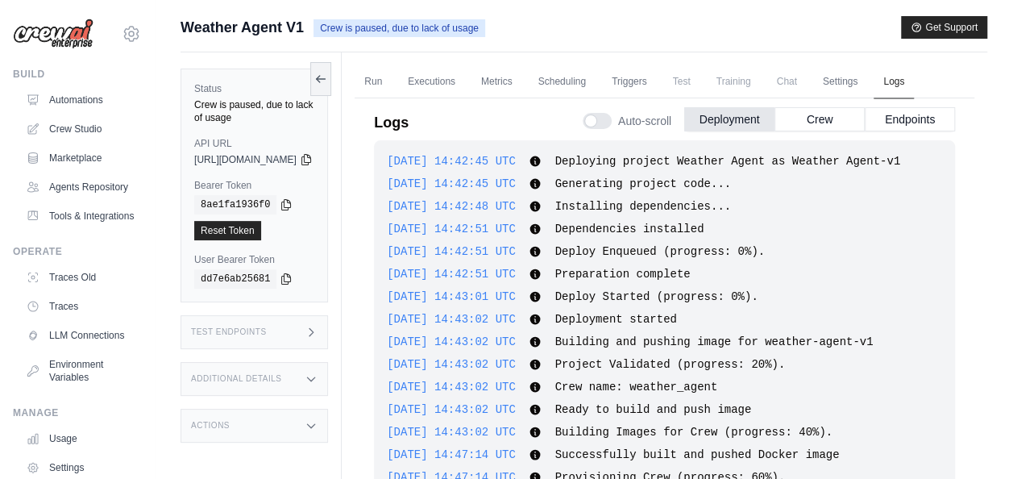
scroll to position [148, 0]
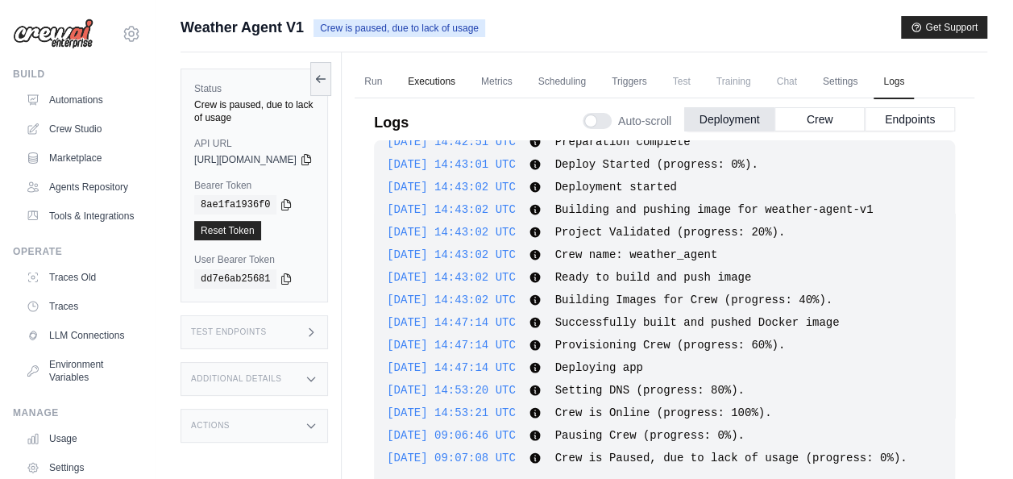
click at [458, 79] on link "Executions" at bounding box center [431, 82] width 67 height 34
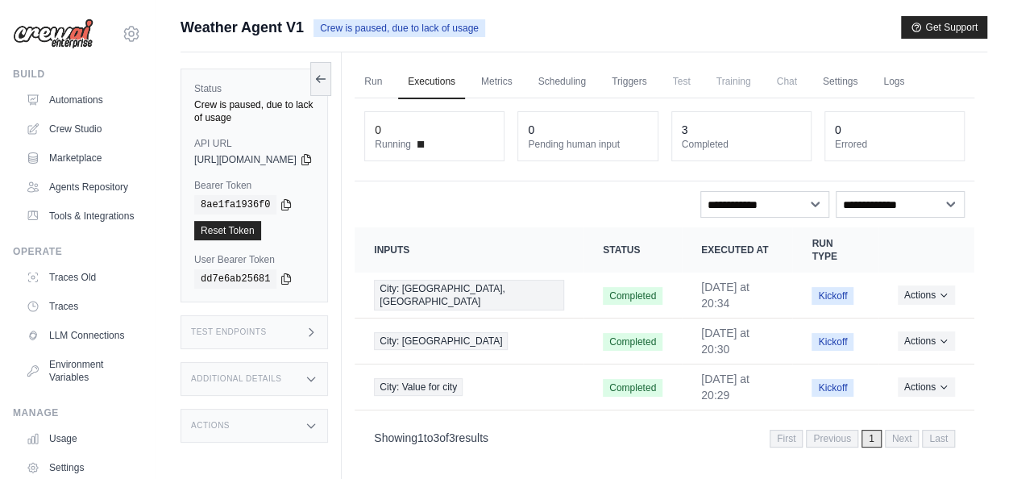
click at [318, 372] on icon at bounding box center [311, 378] width 13 height 13
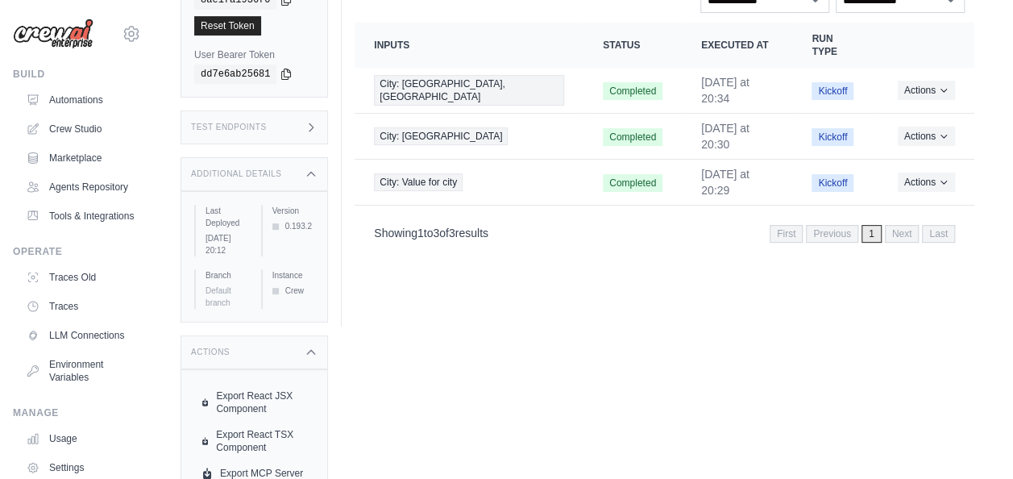
scroll to position [211, 0]
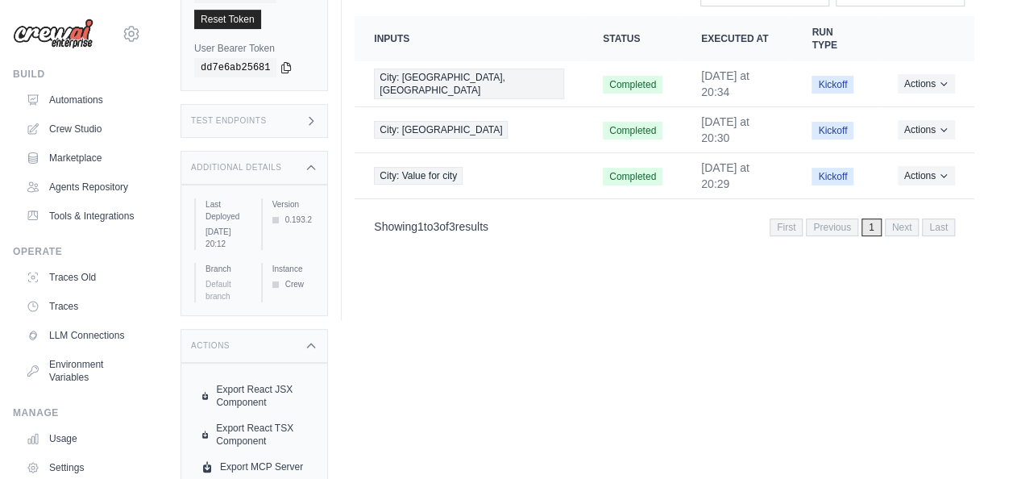
click at [231, 280] on span "Default branch" at bounding box center [218, 290] width 26 height 21
click at [511, 336] on html "[PERSON_NAME][EMAIL_ADDRESS][PERSON_NAME][DOMAIN_NAME] Settings Build Automatio…" at bounding box center [506, 62] width 1013 height 547
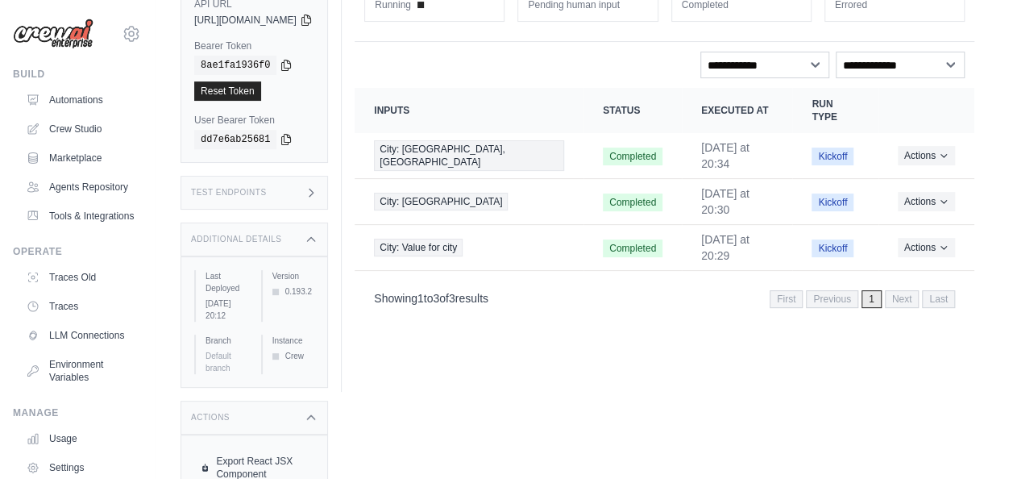
click at [264, 230] on div "Additional Details" at bounding box center [254, 239] width 147 height 34
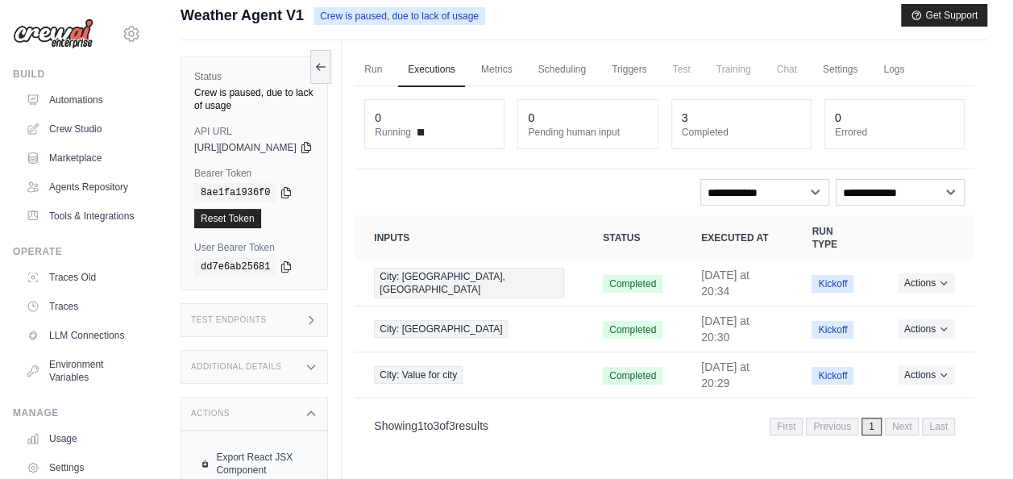
scroll to position [0, 0]
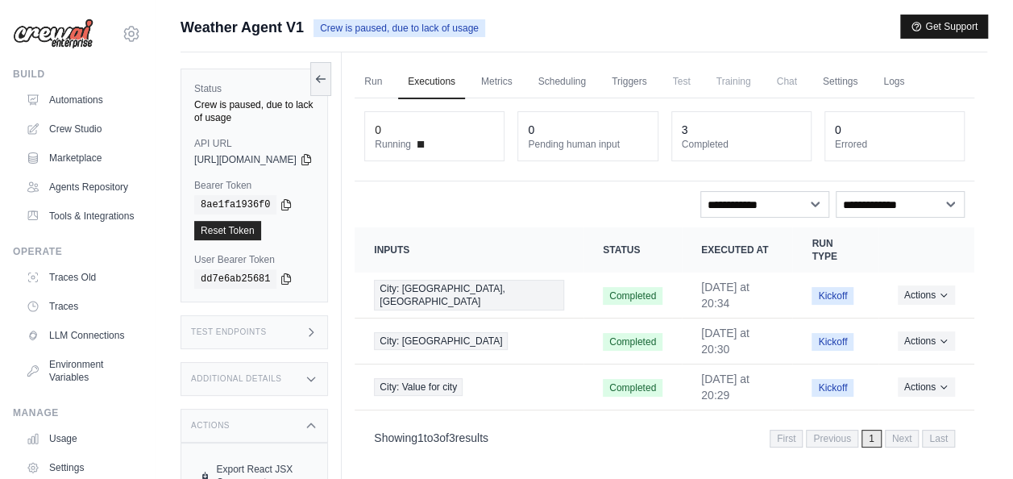
click at [953, 18] on button "Get Support" at bounding box center [944, 26] width 86 height 23
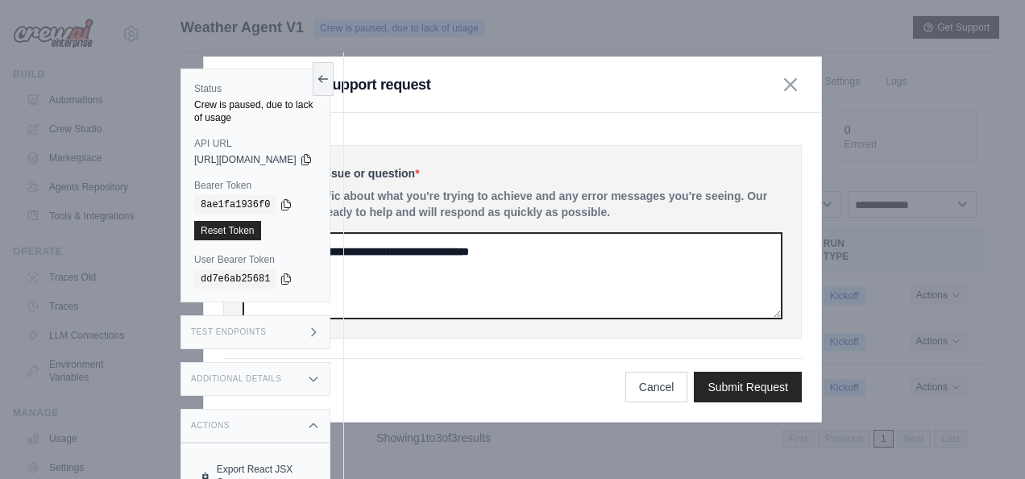
click at [529, 276] on textarea at bounding box center [512, 275] width 538 height 85
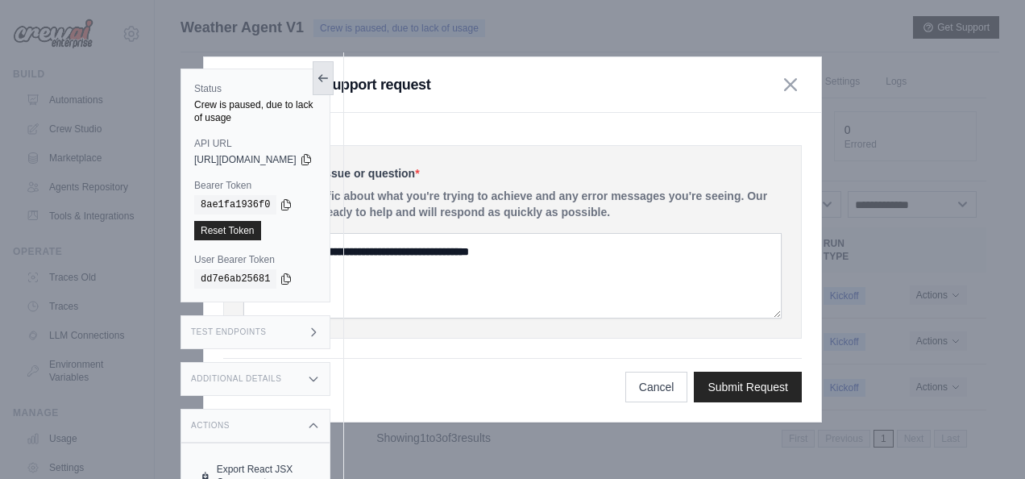
click at [330, 74] on icon at bounding box center [323, 78] width 13 height 13
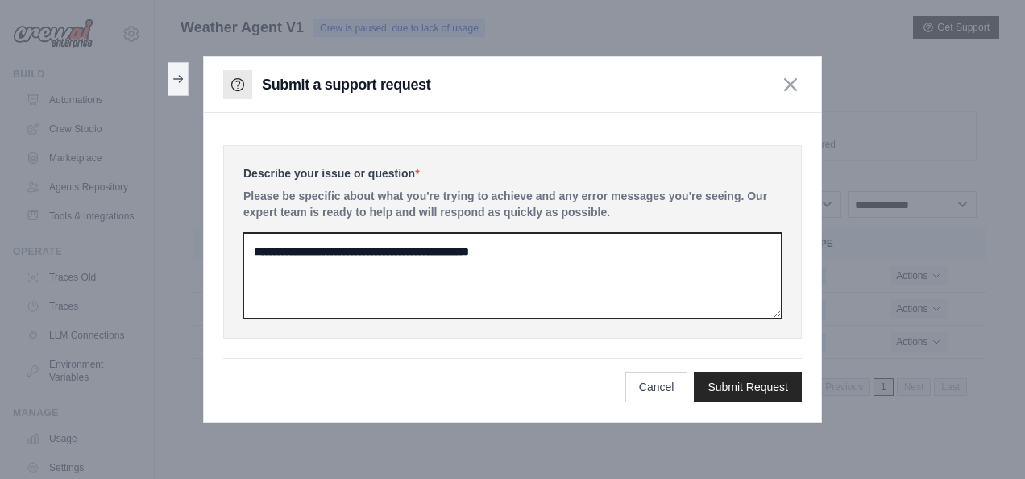
click at [354, 255] on textarea at bounding box center [512, 275] width 538 height 85
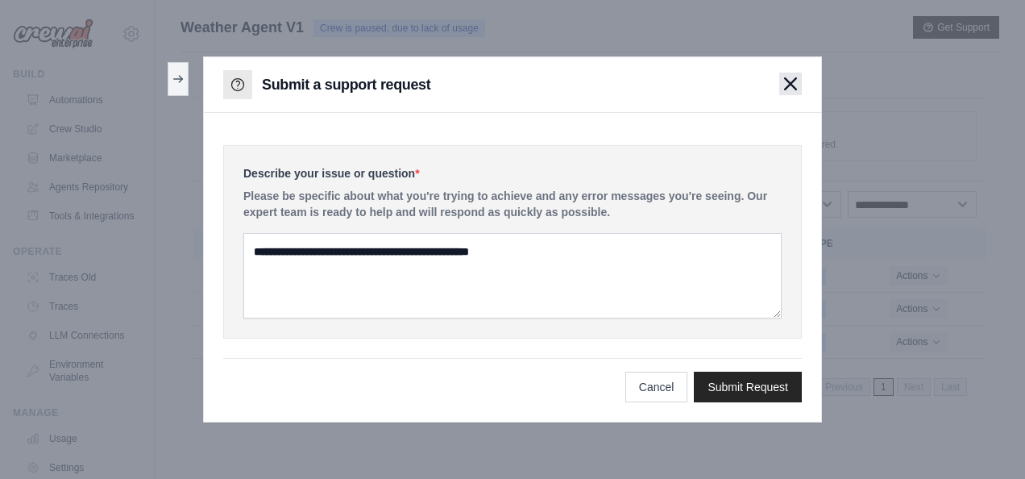
click at [789, 82] on icon "button" at bounding box center [790, 83] width 11 height 11
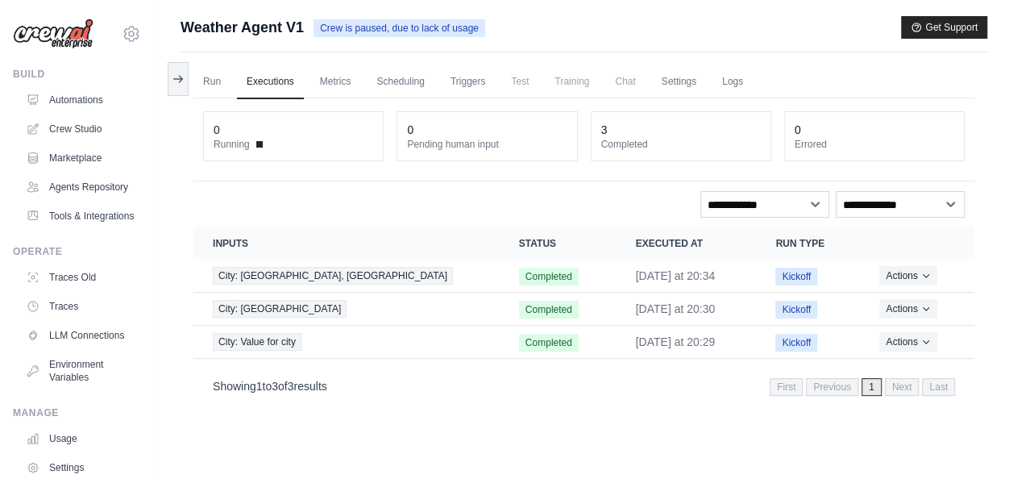
click at [645, 97] on ul "Run Executions Metrics Scheduling Triggers Test Training Chat Settings Logs" at bounding box center [583, 81] width 781 height 33
click at [550, 76] on span "Training" at bounding box center [572, 81] width 54 height 32
click at [551, 40] on div "Submit a support request Describe your issue or question * Please be specific a…" at bounding box center [584, 34] width 807 height 36
